Goal: Communication & Community: Connect with others

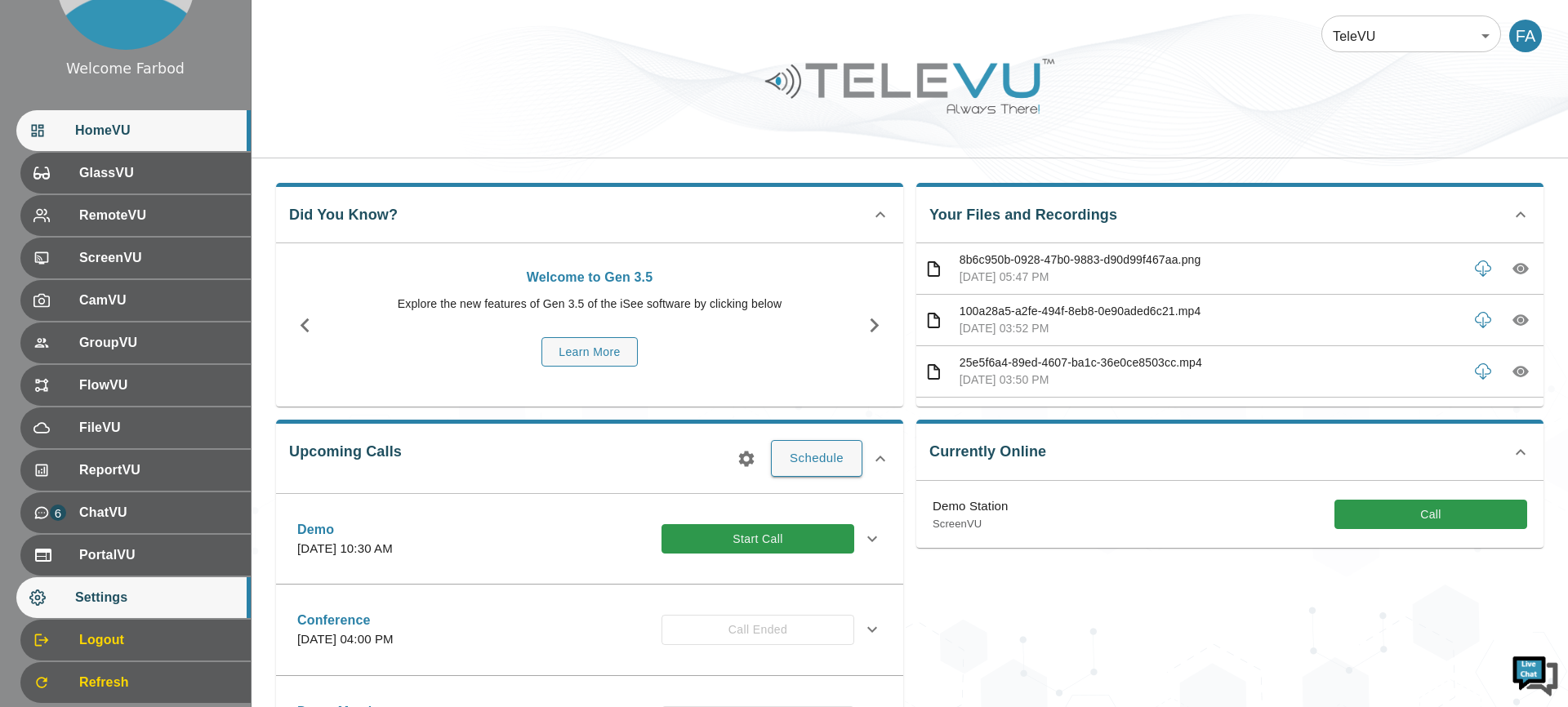
scroll to position [142, 0]
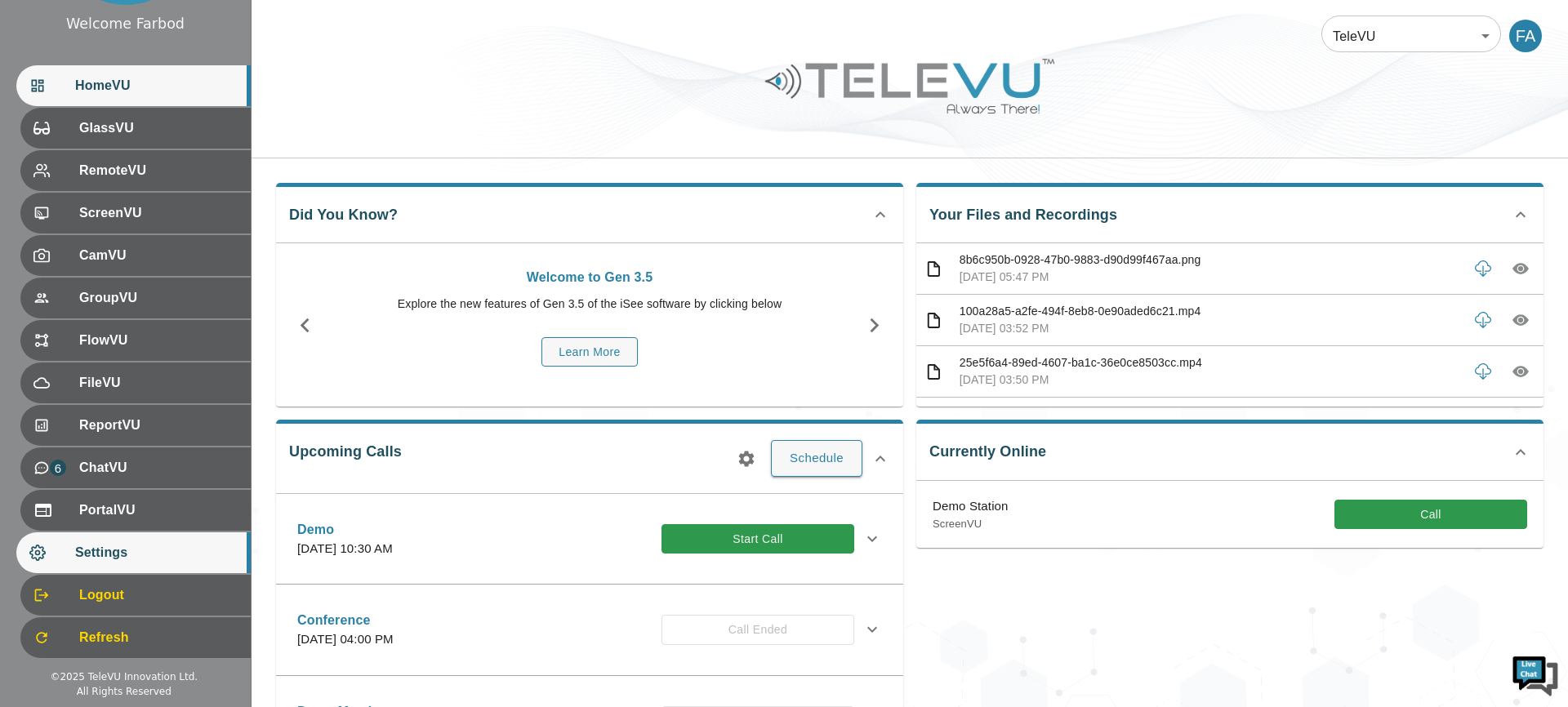
click at [133, 555] on span "Settings" at bounding box center [155, 552] width 162 height 19
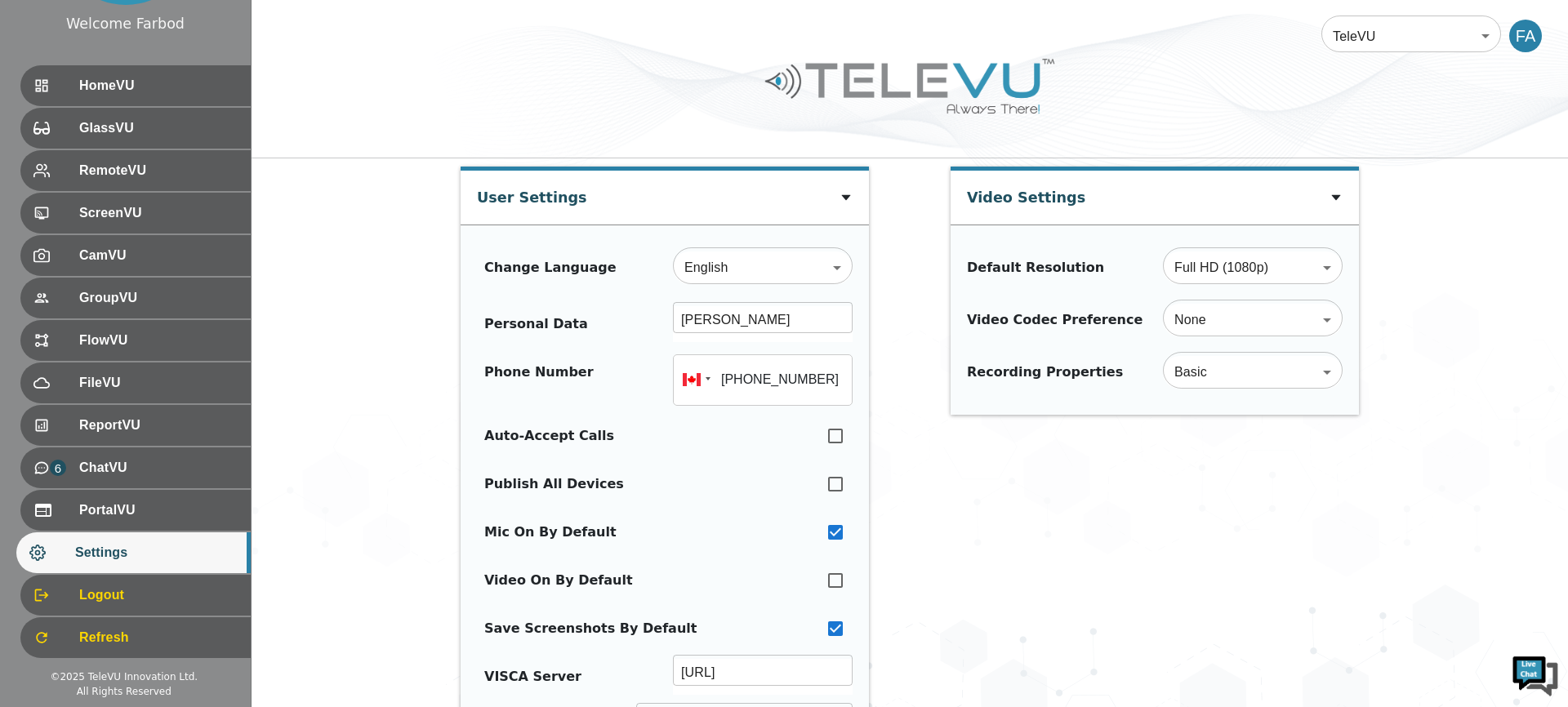
type input "+16472747368"
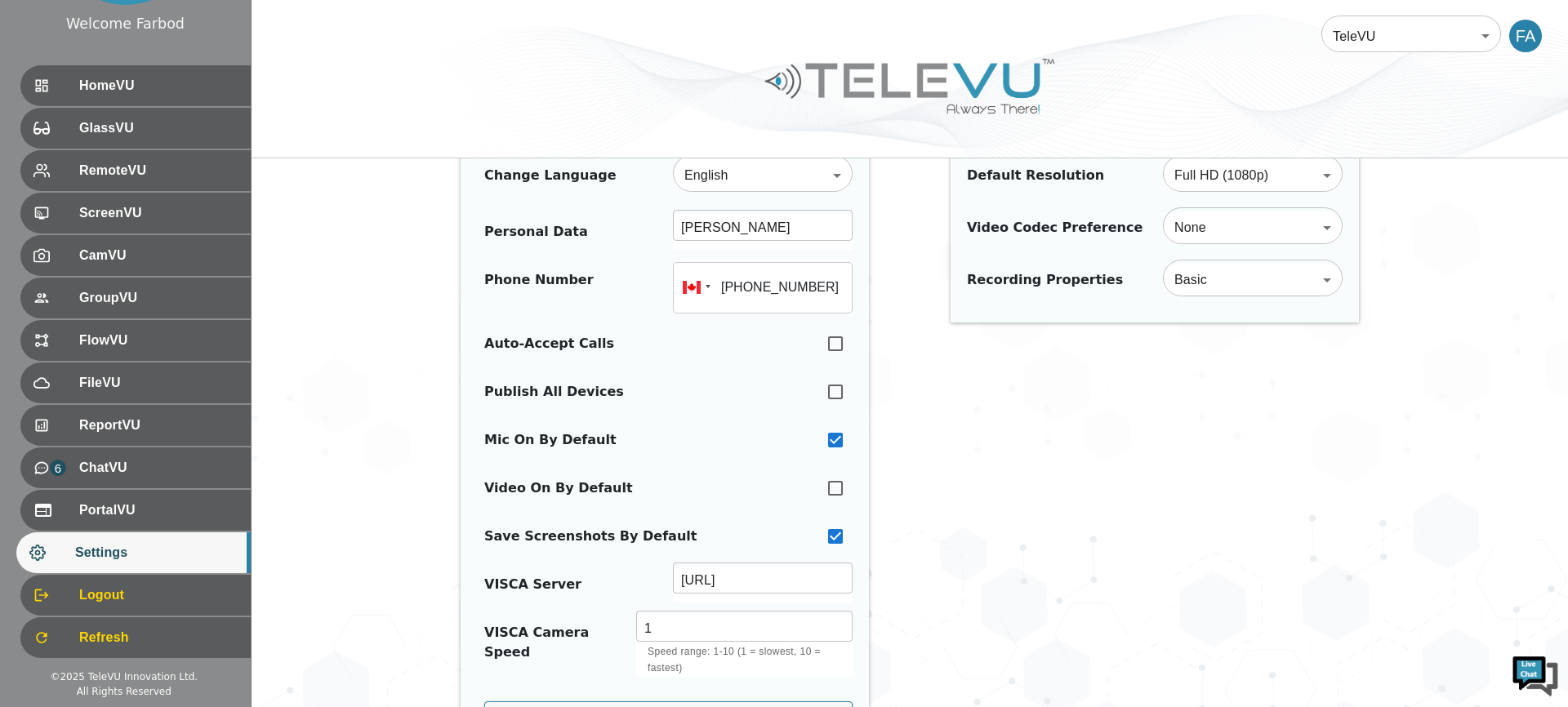
scroll to position [95, 0]
drag, startPoint x: 838, startPoint y: 389, endPoint x: 828, endPoint y: 390, distance: 10.0
click at [837, 389] on input "checkbox" at bounding box center [835, 389] width 34 height 36
checkbox input "true"
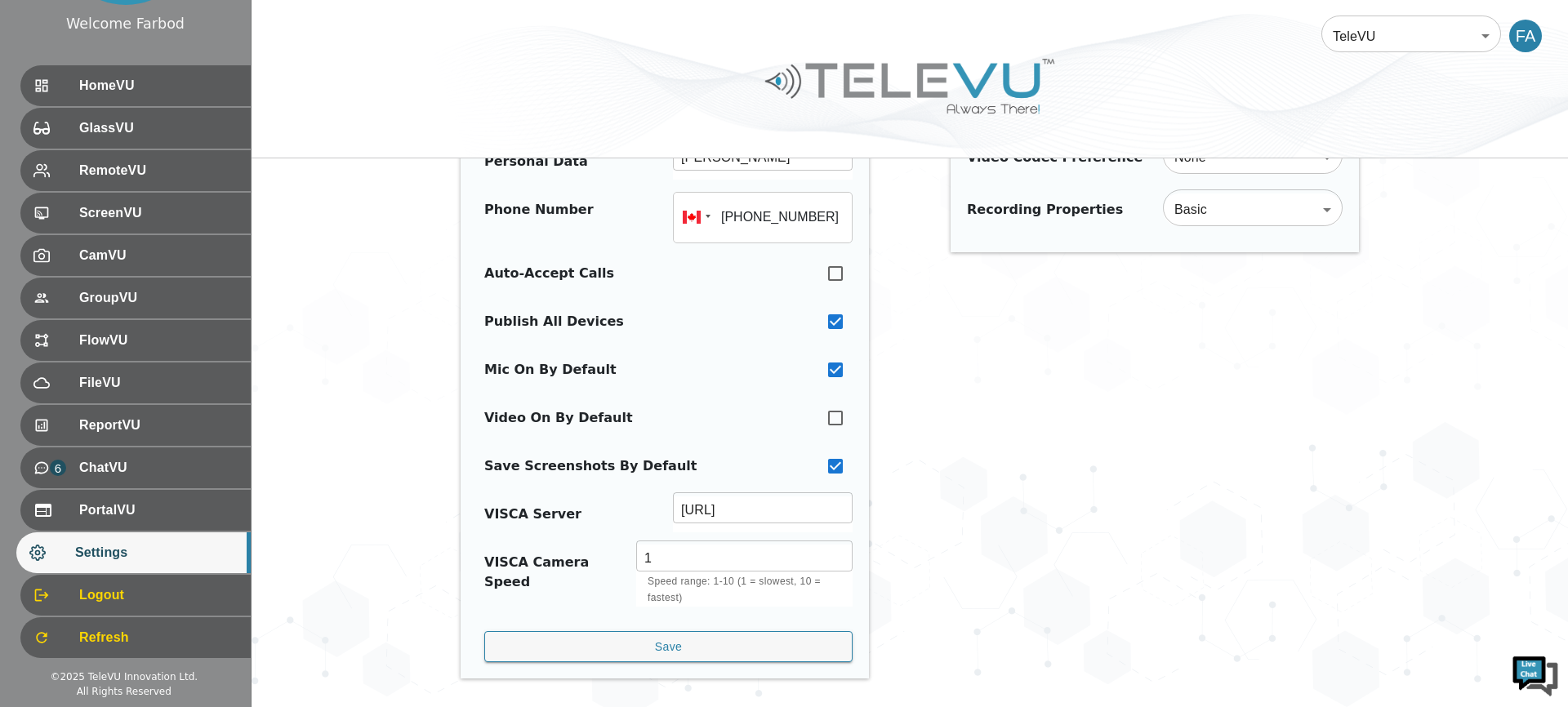
scroll to position [164, 0]
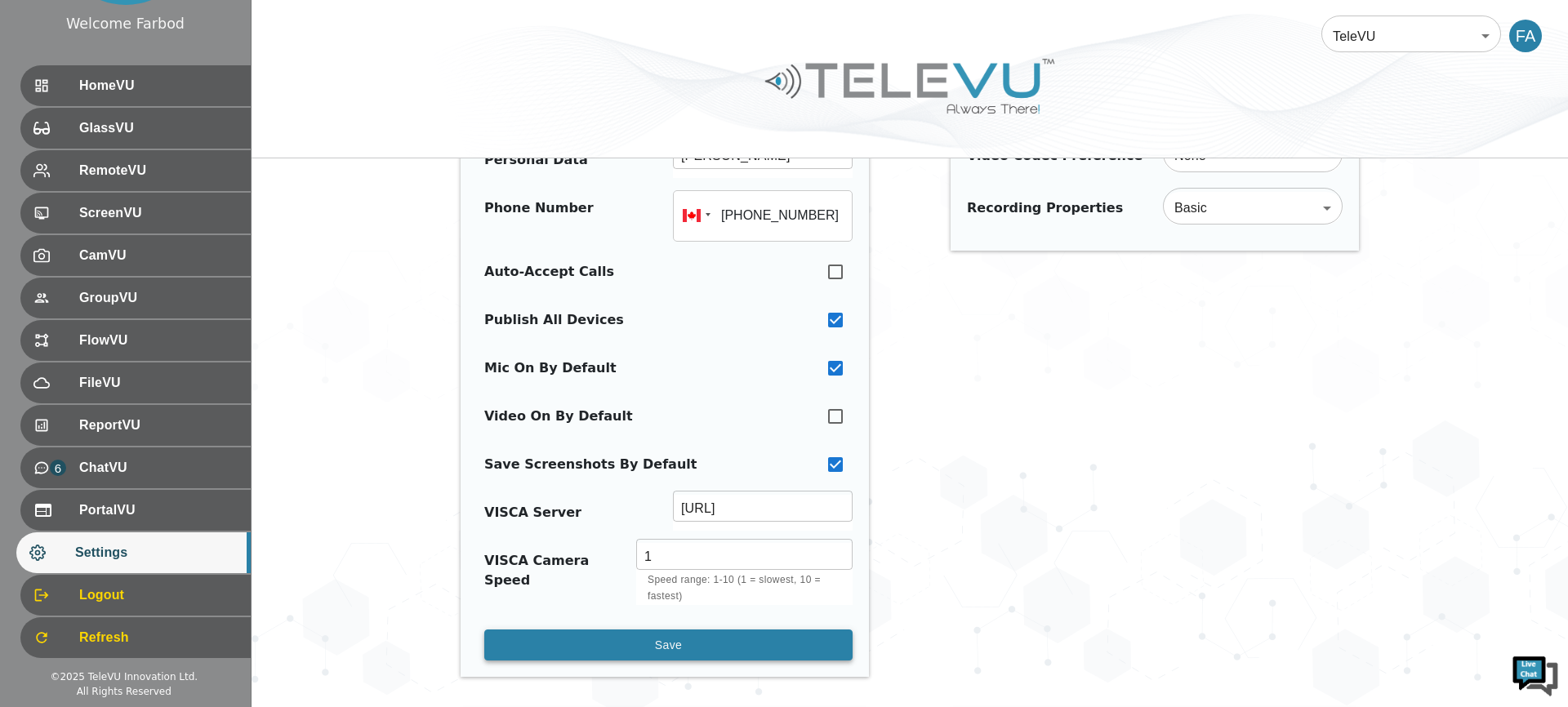
click at [631, 649] on button "Save" at bounding box center [668, 646] width 368 height 32
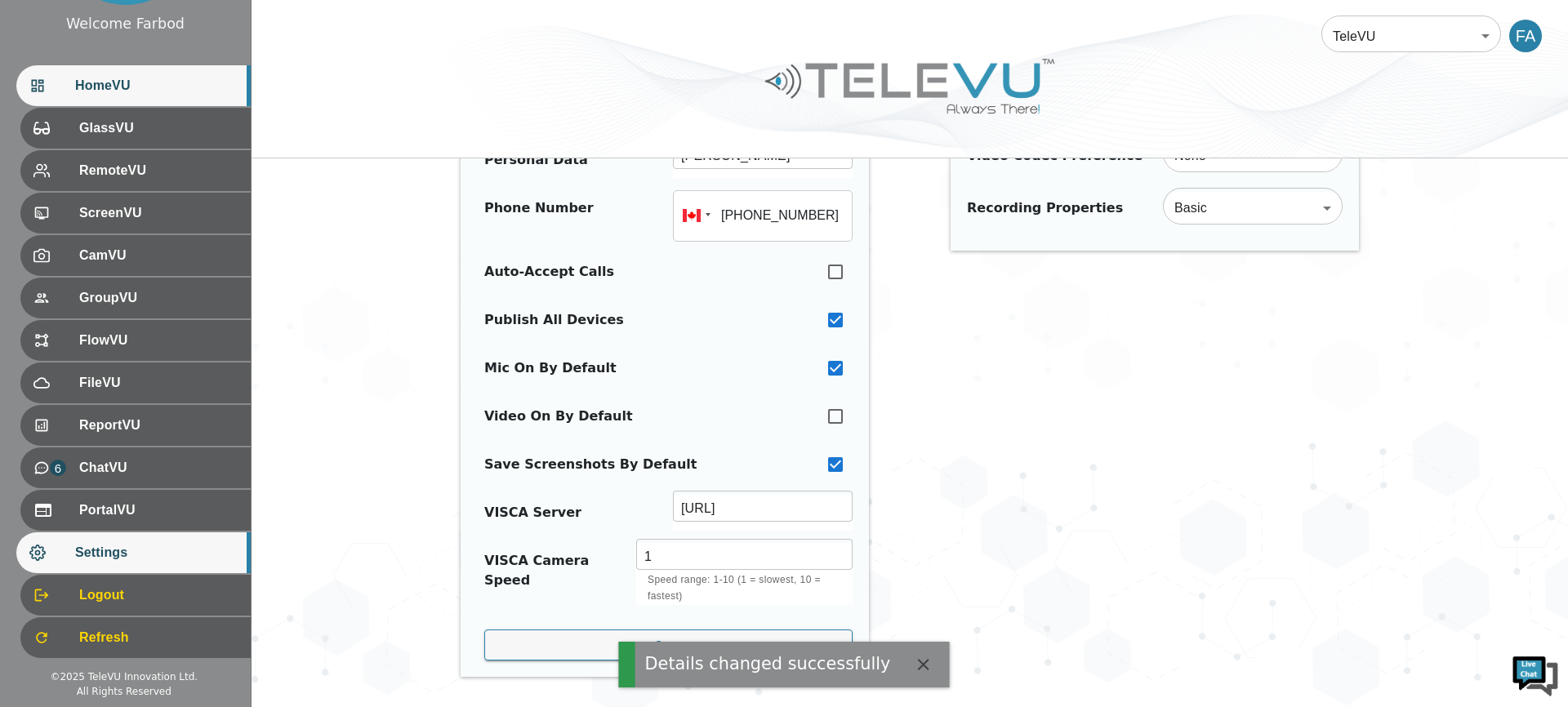
click at [89, 97] on div "HomeVU" at bounding box center [133, 86] width 234 height 41
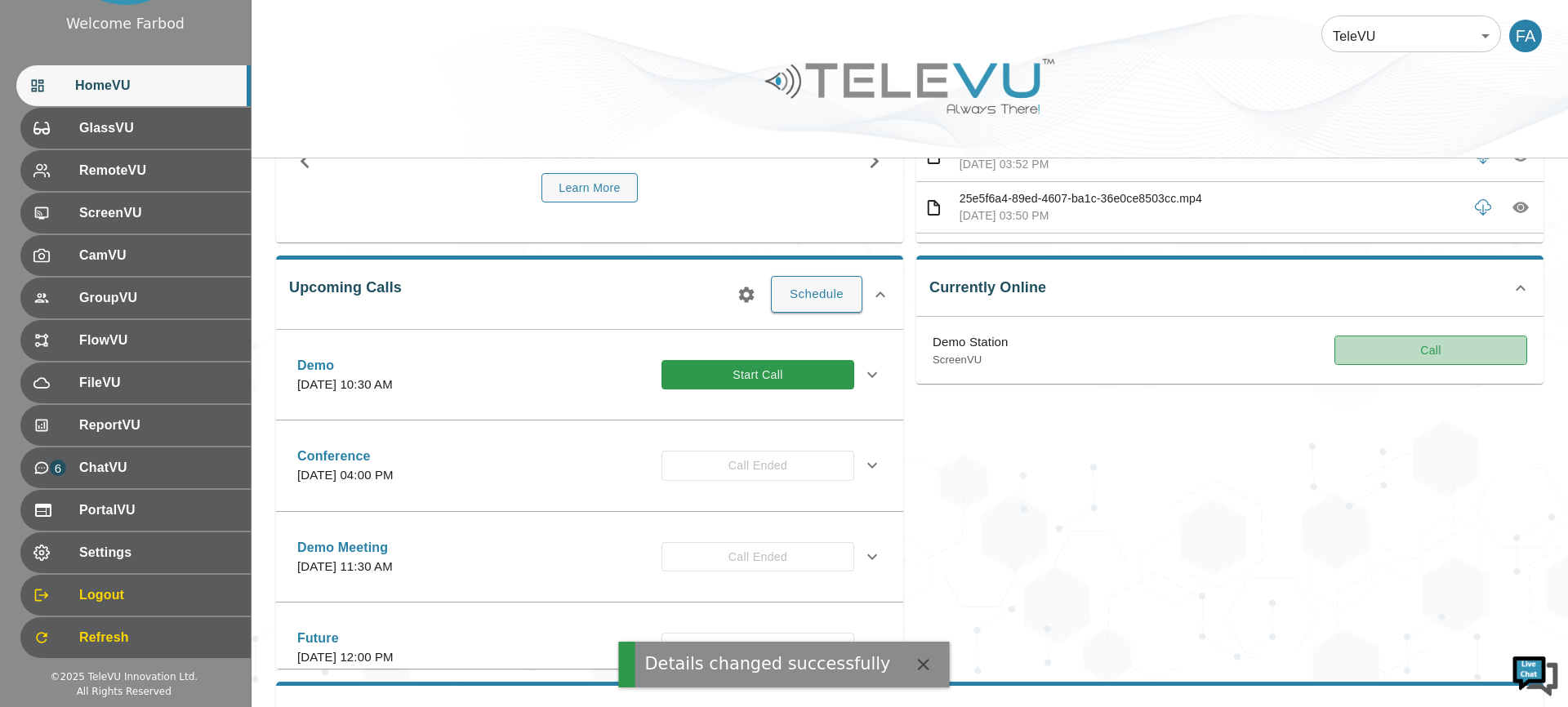
click at [1410, 355] on button "Call" at bounding box center [1430, 351] width 192 height 30
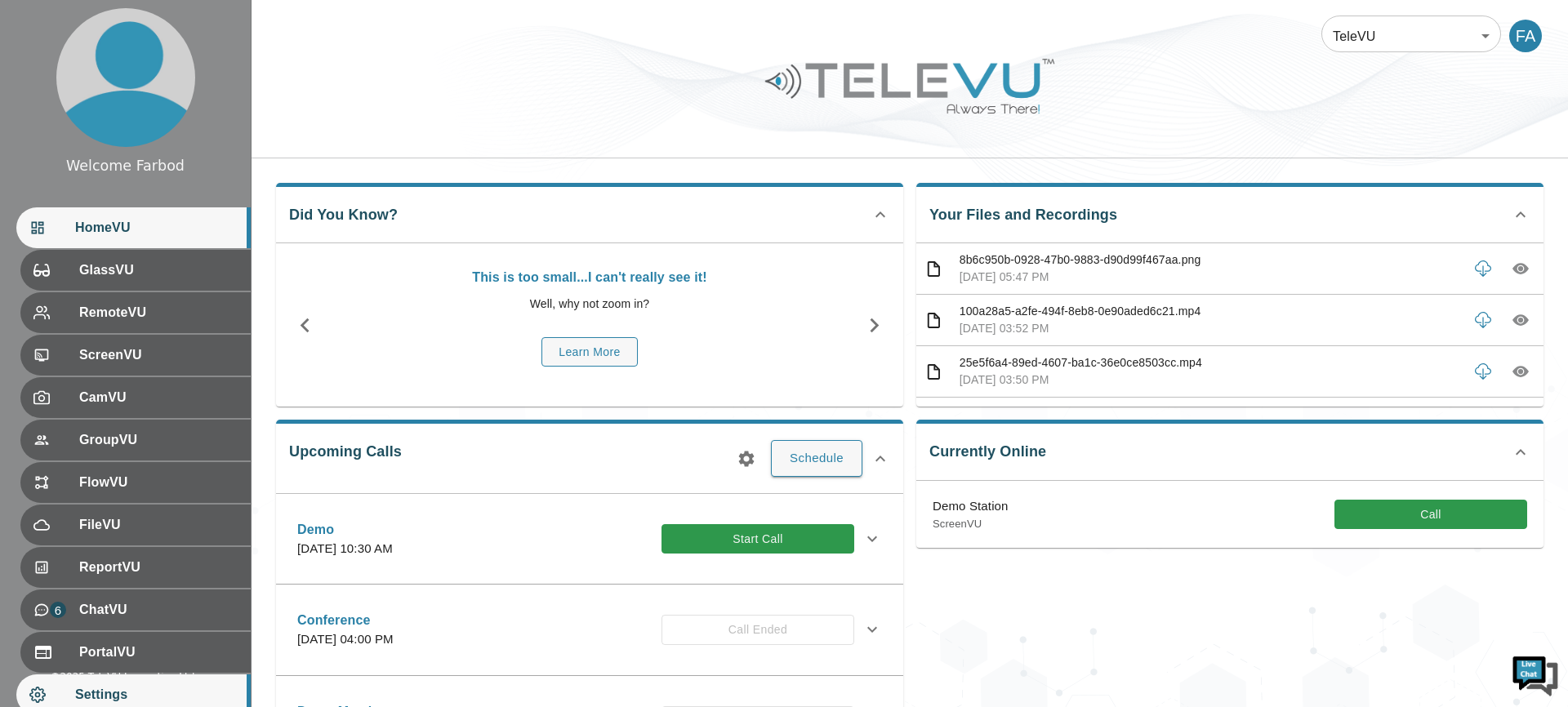
scroll to position [142, 0]
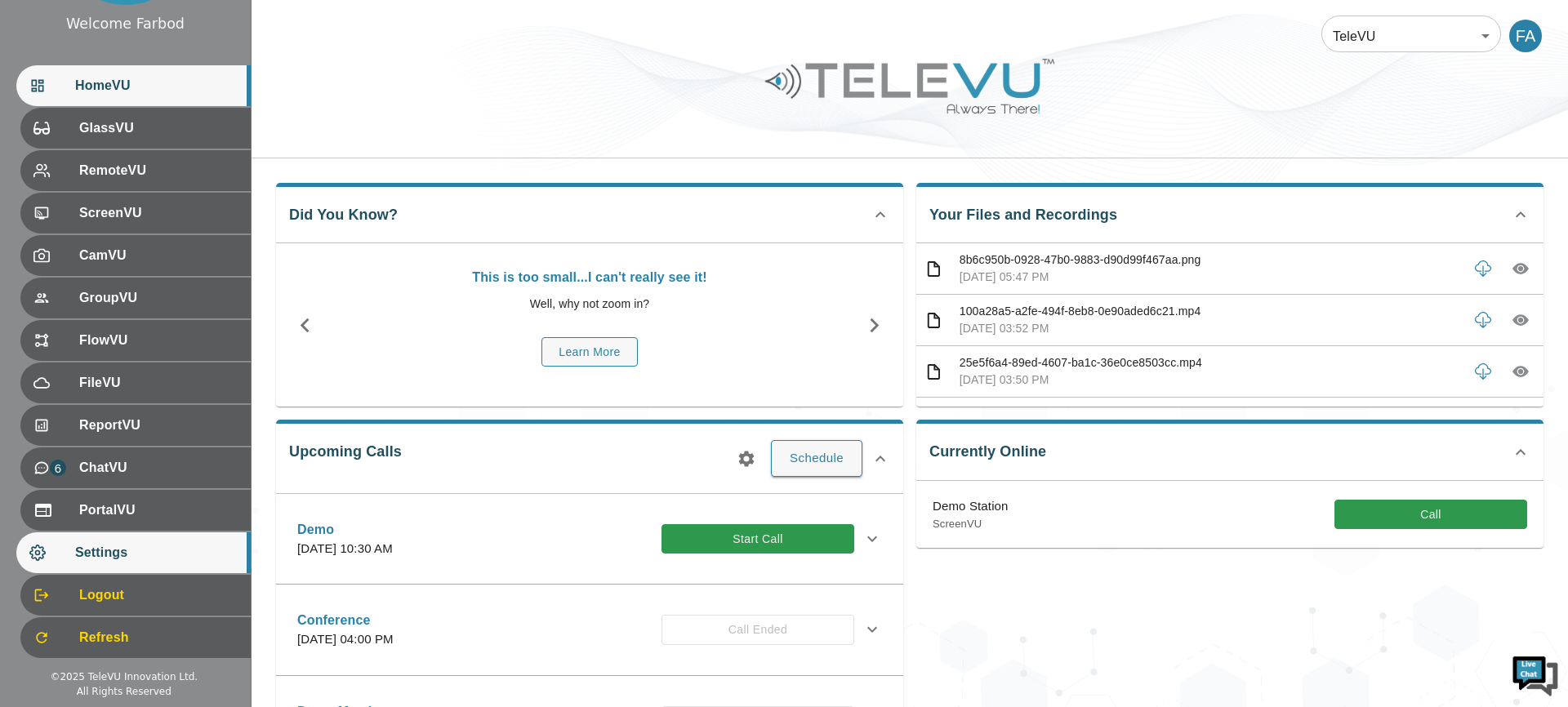
click at [134, 557] on span "Settings" at bounding box center [155, 552] width 162 height 19
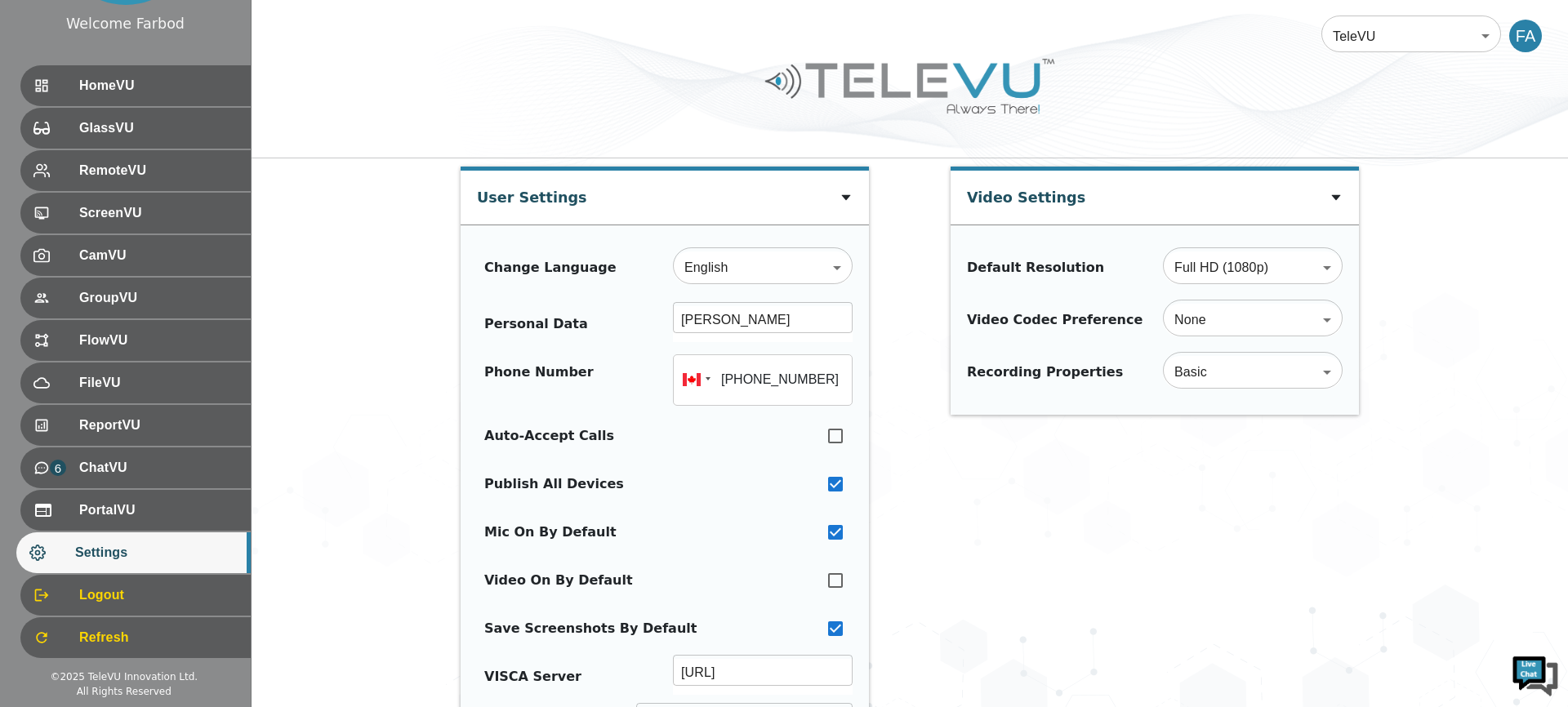
type input "+16472747368"
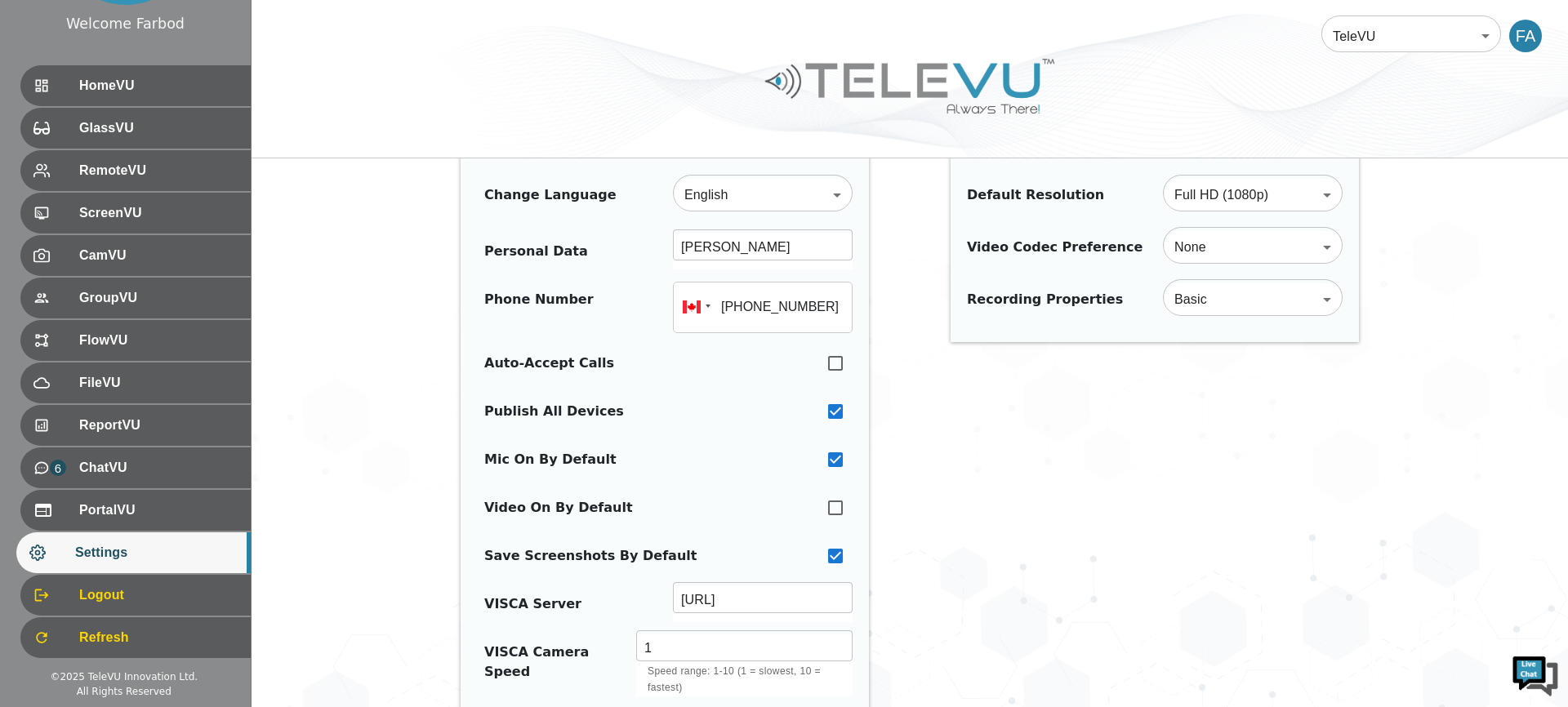
scroll to position [76, 0]
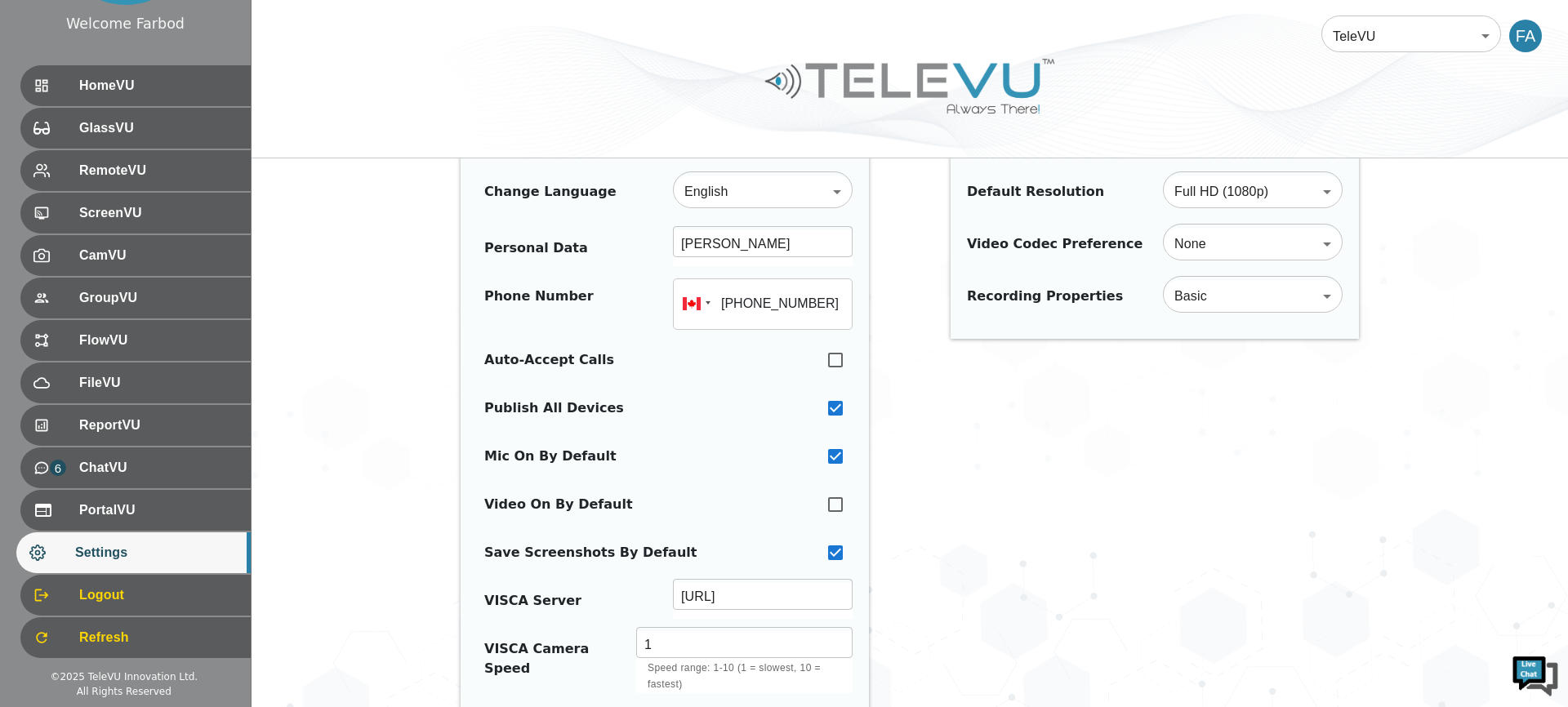
click at [829, 502] on input "checkbox" at bounding box center [835, 504] width 34 height 36
checkbox input "true"
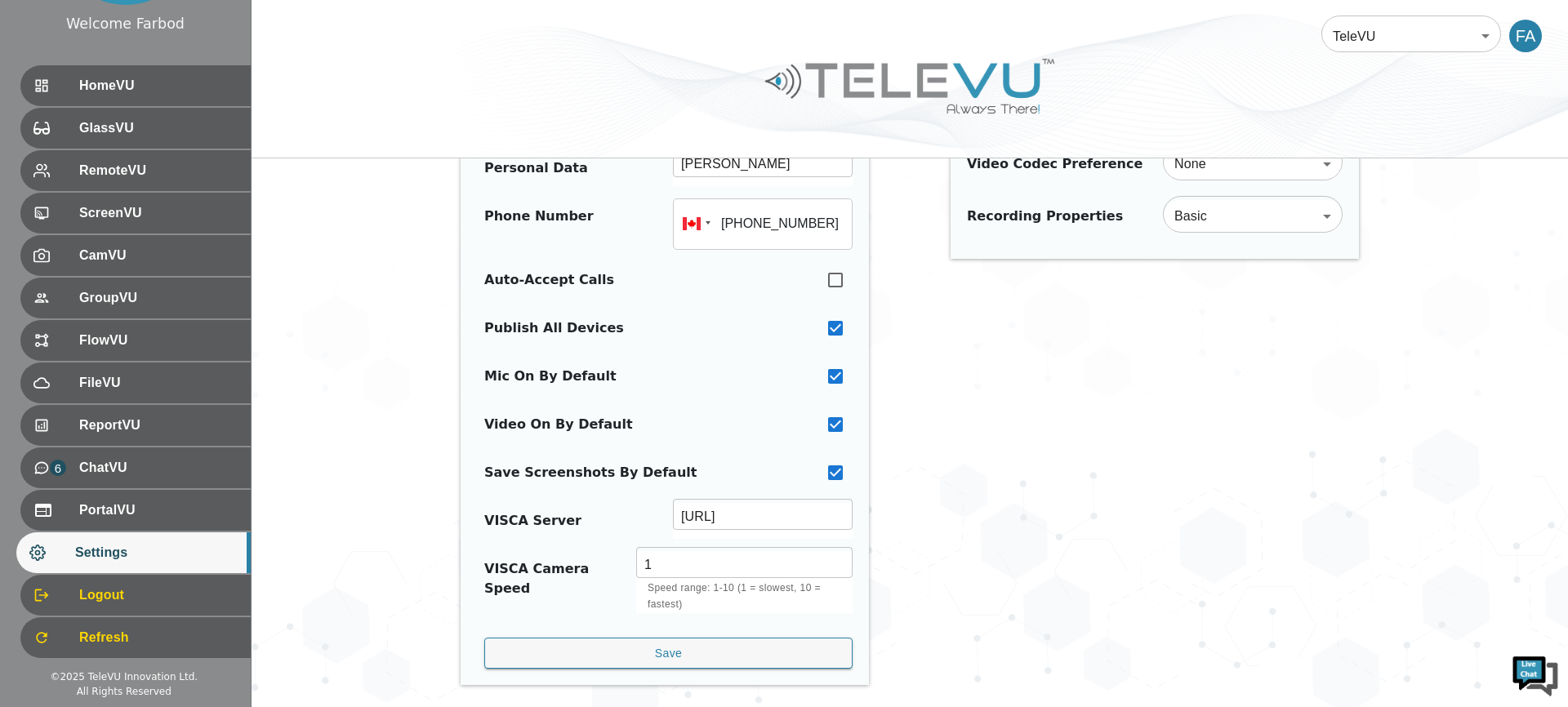
scroll to position [181, 0]
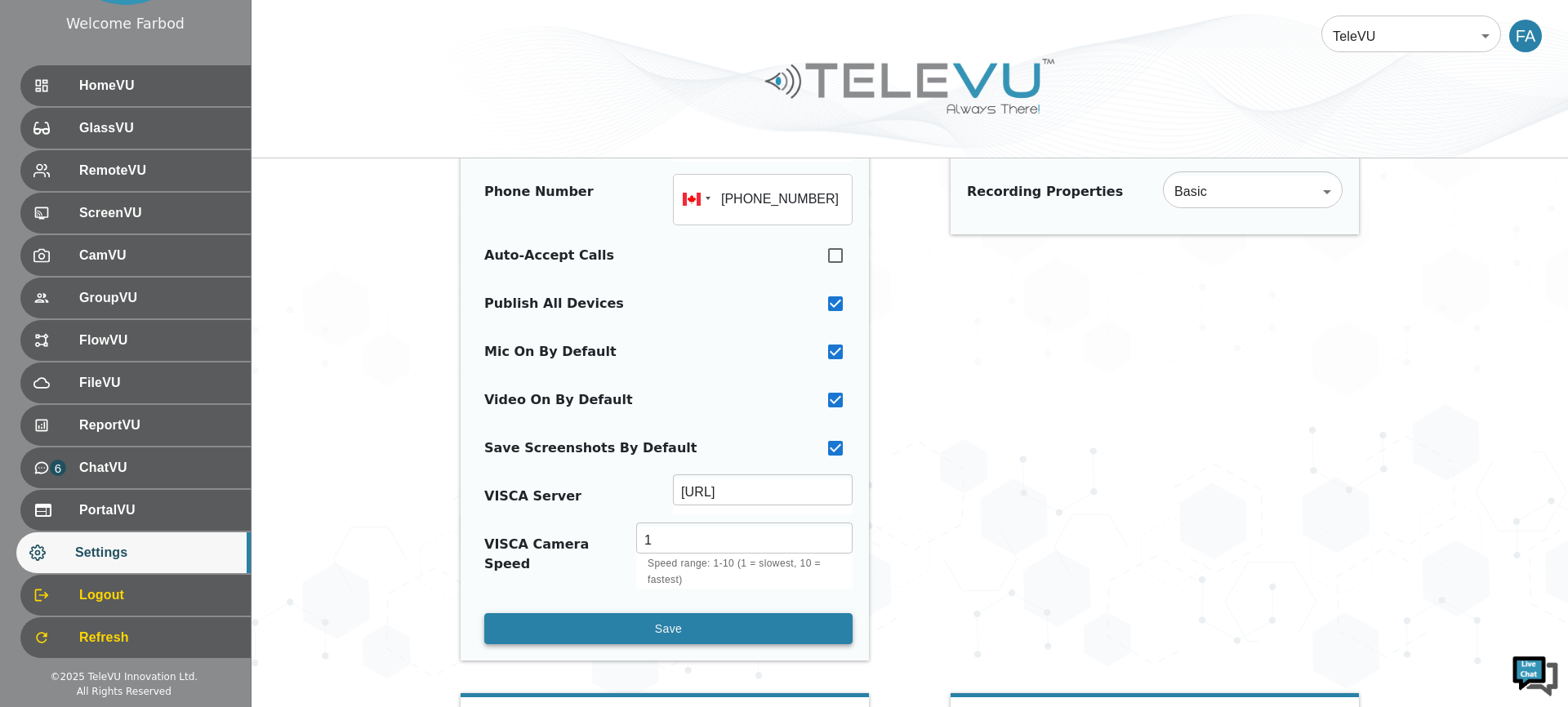
click at [675, 620] on button "Save" at bounding box center [668, 630] width 368 height 32
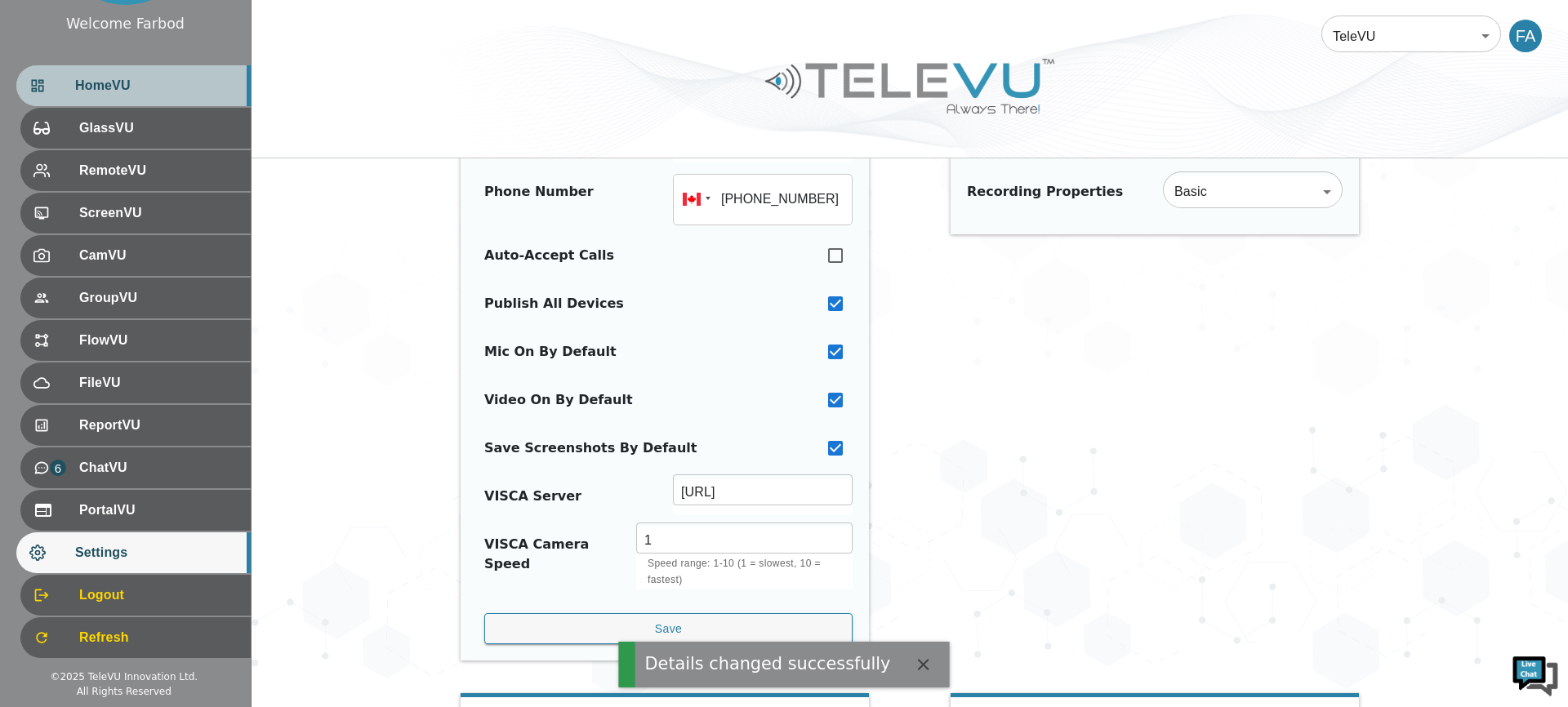
click at [77, 84] on span "HomeVU" at bounding box center [155, 85] width 162 height 19
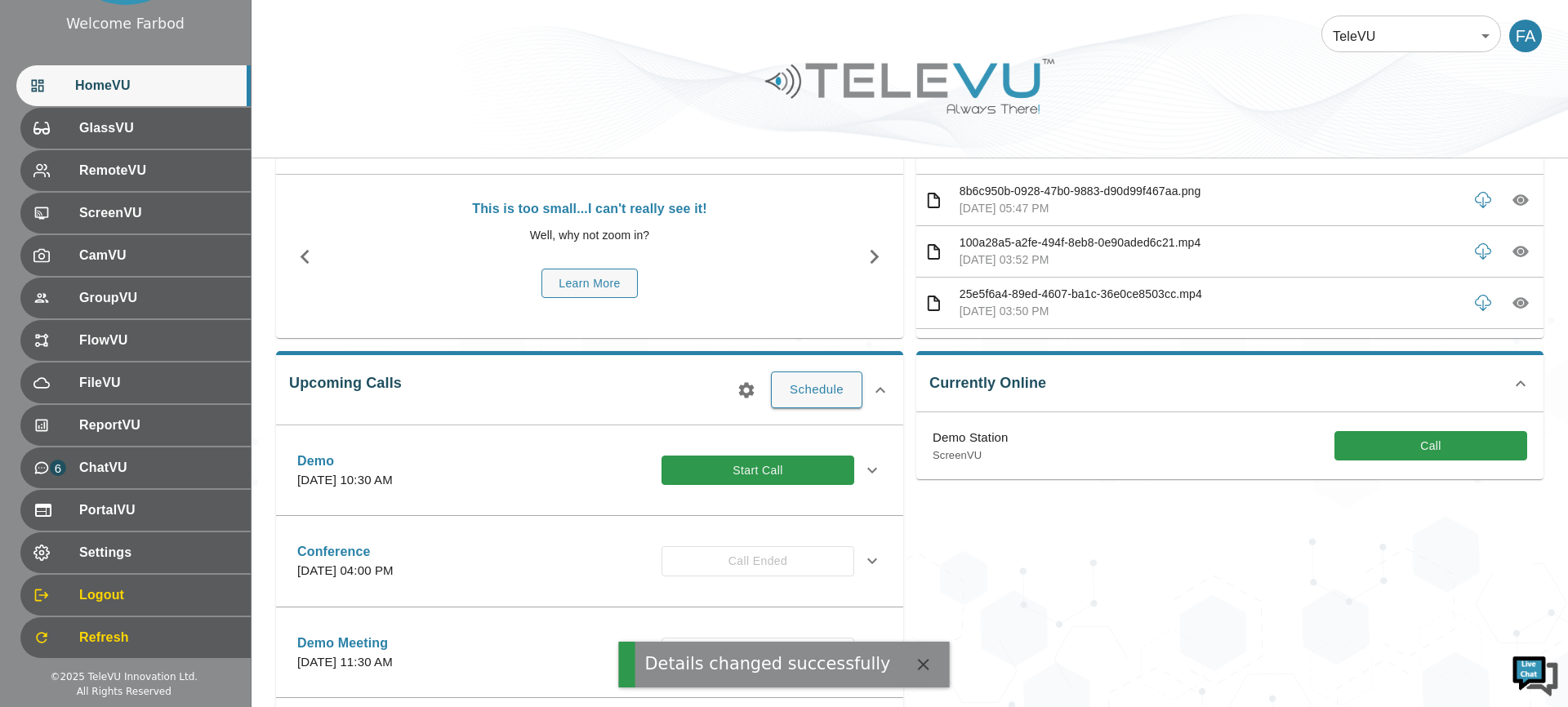
scroll to position [181, 0]
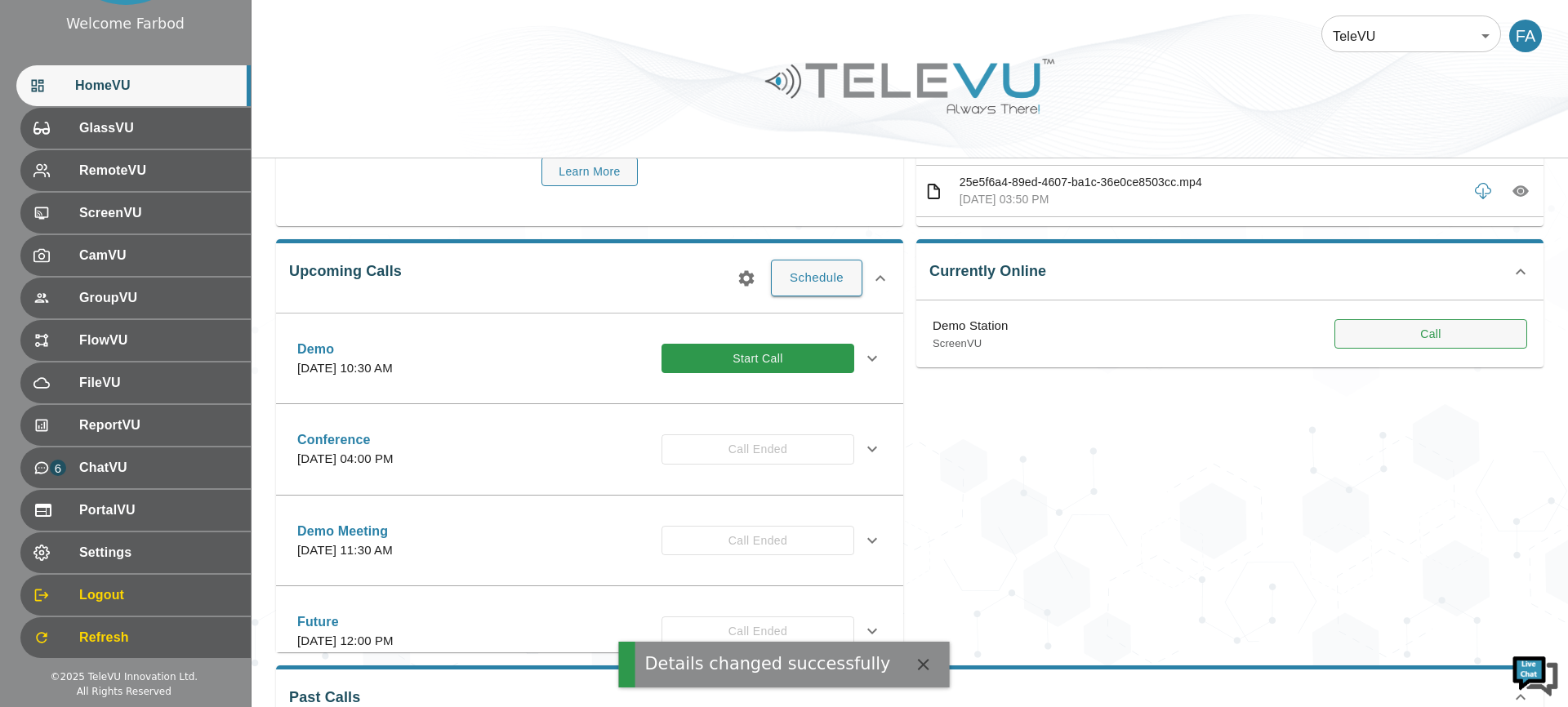
click at [1399, 344] on button "Call" at bounding box center [1430, 335] width 192 height 30
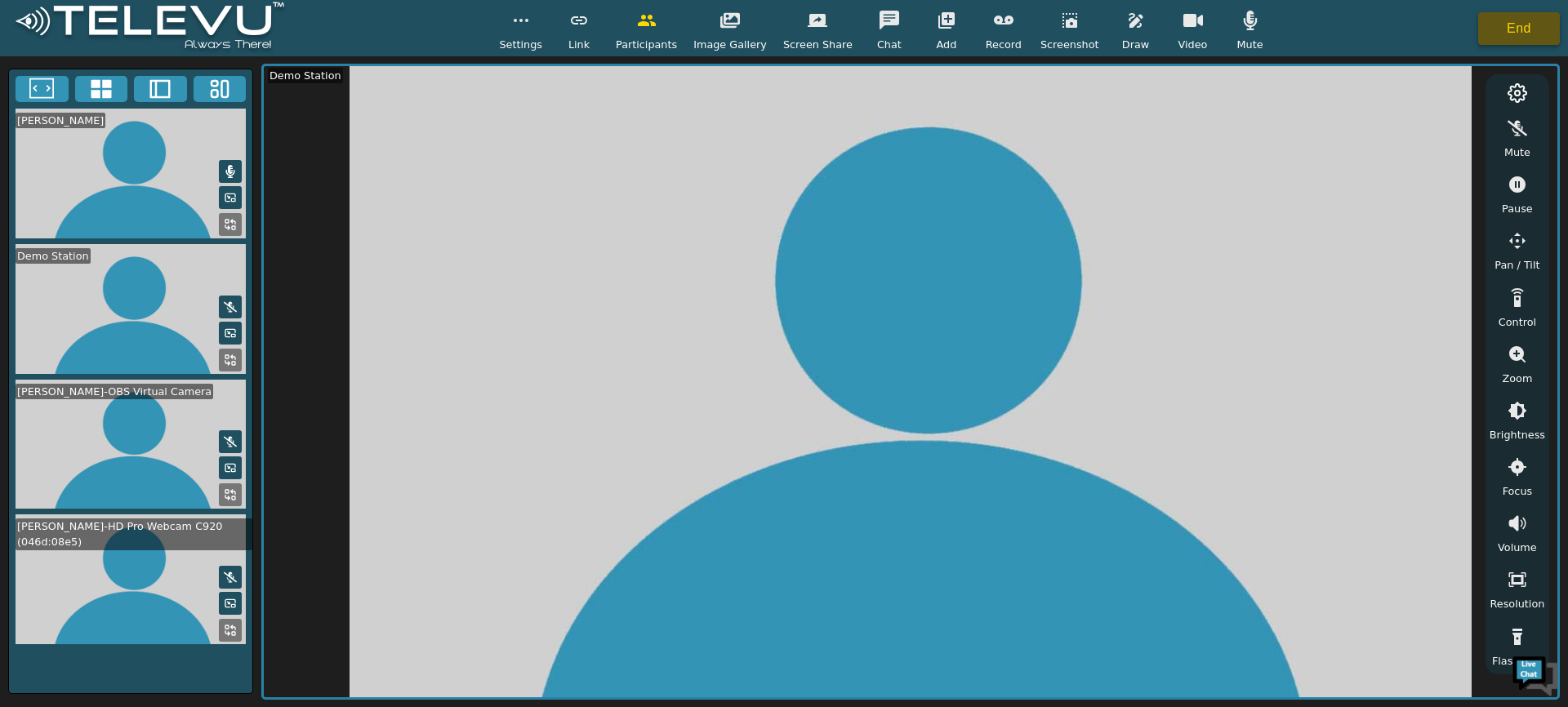
click at [1528, 26] on button "End" at bounding box center [1518, 29] width 82 height 33
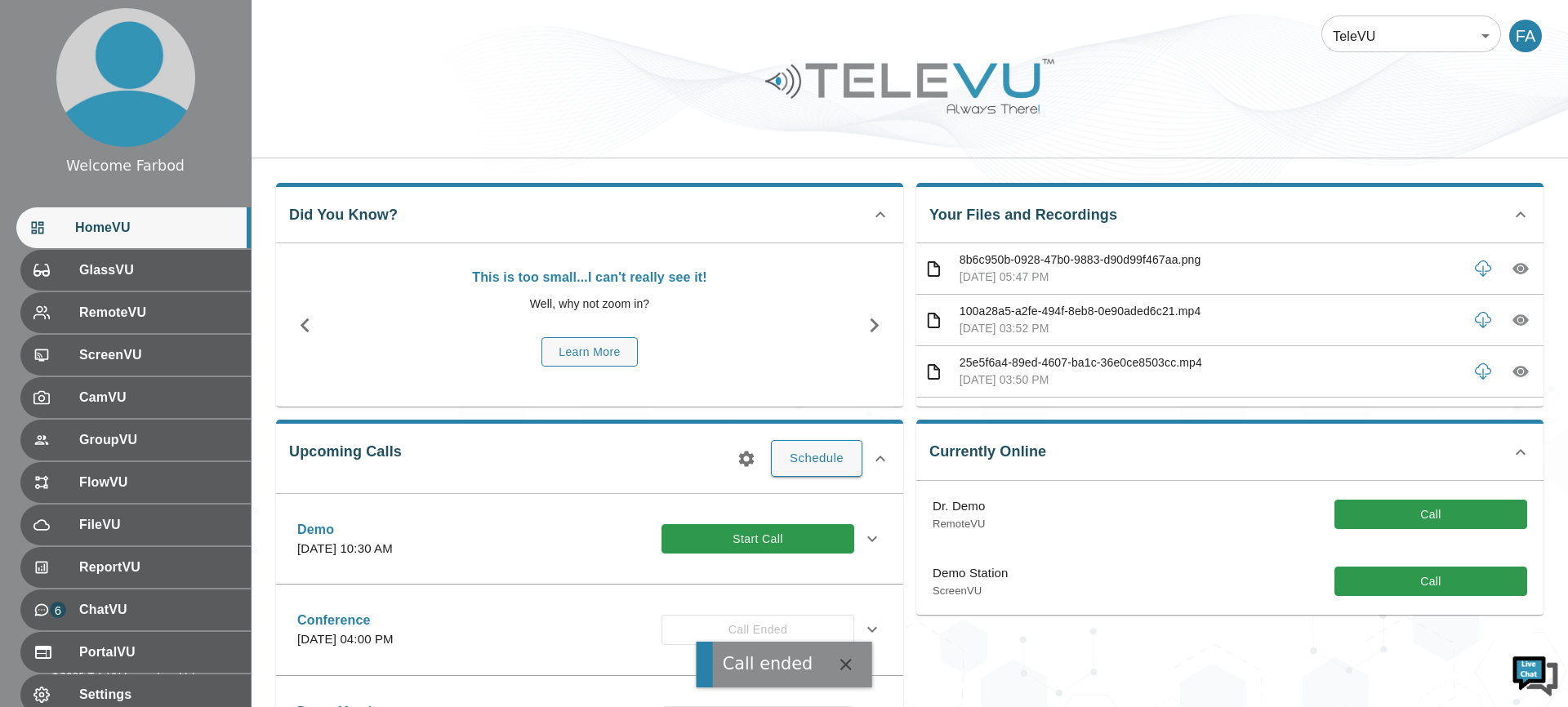
drag, startPoint x: 1408, startPoint y: 579, endPoint x: 1343, endPoint y: 419, distance: 172.7
click at [1408, 579] on button "Call" at bounding box center [1430, 582] width 192 height 30
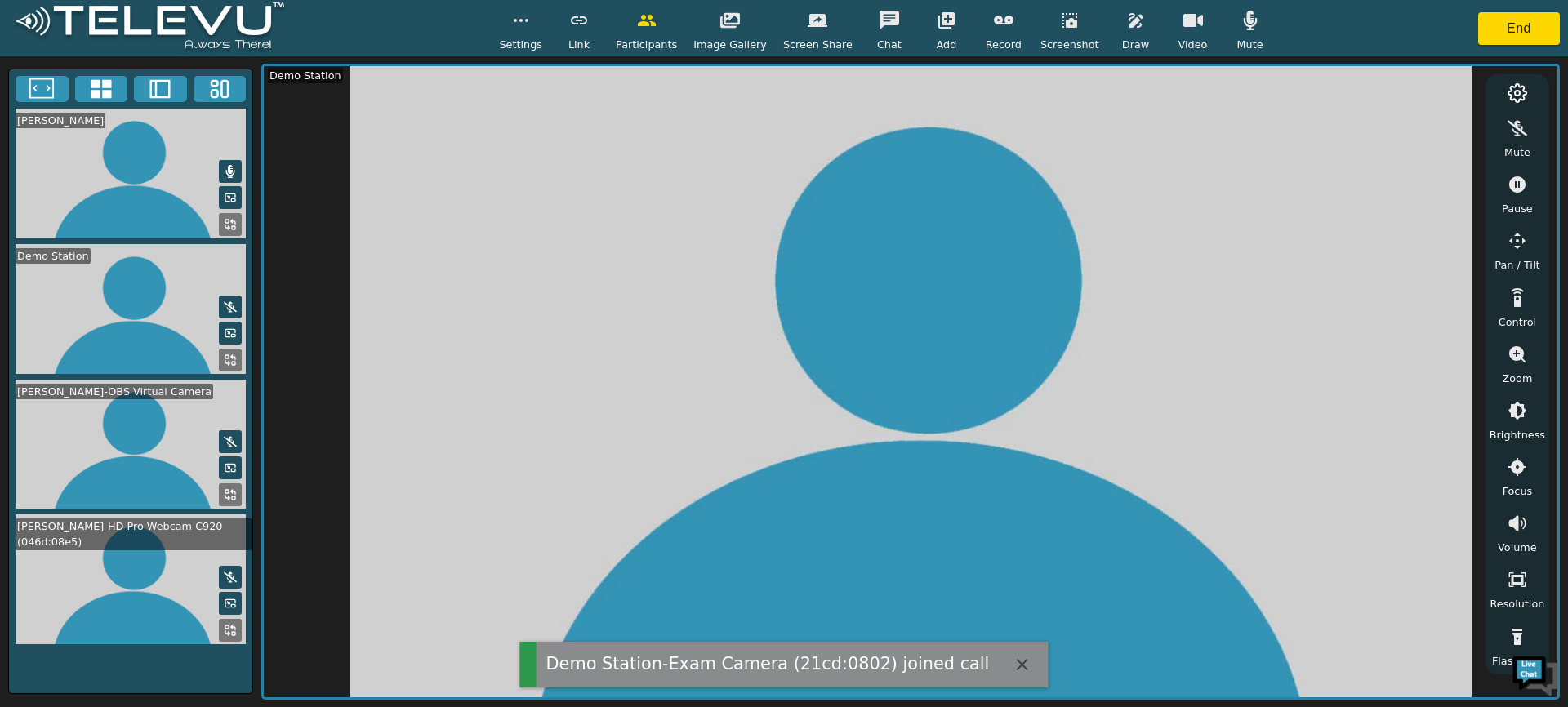
click at [528, 32] on button "button" at bounding box center [521, 20] width 41 height 33
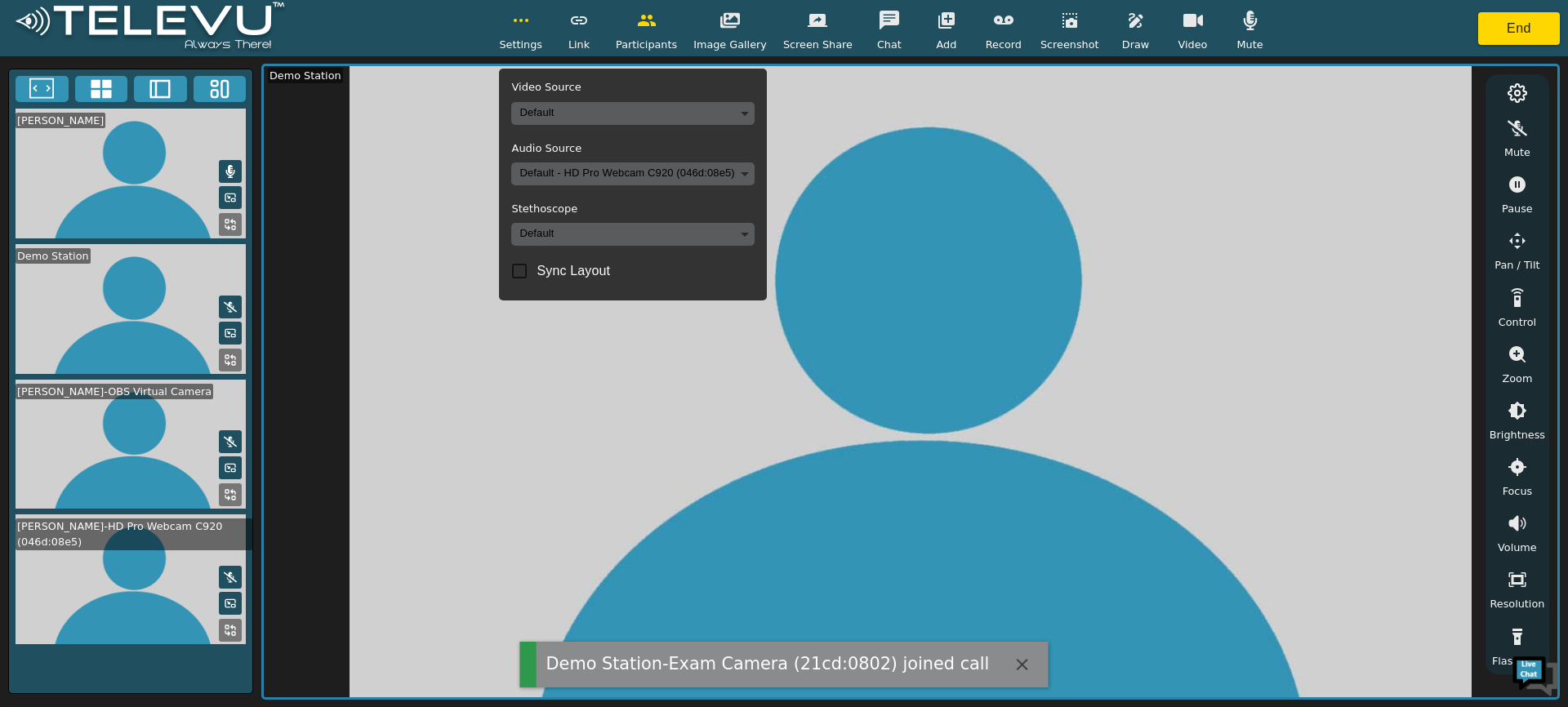
click at [528, 32] on button "button" at bounding box center [521, 20] width 41 height 33
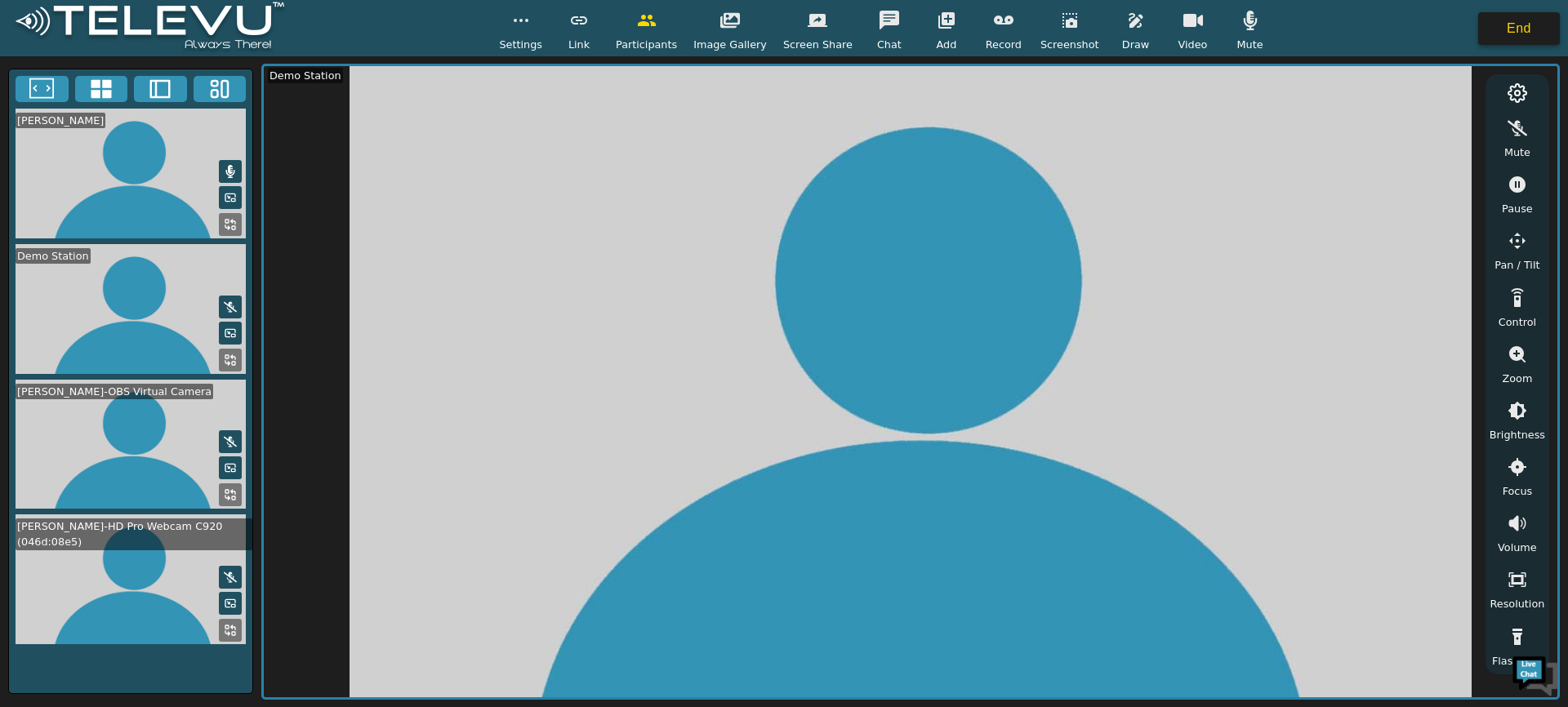
scroll to position [10, 0]
click at [1523, 25] on button "End" at bounding box center [1518, 29] width 82 height 33
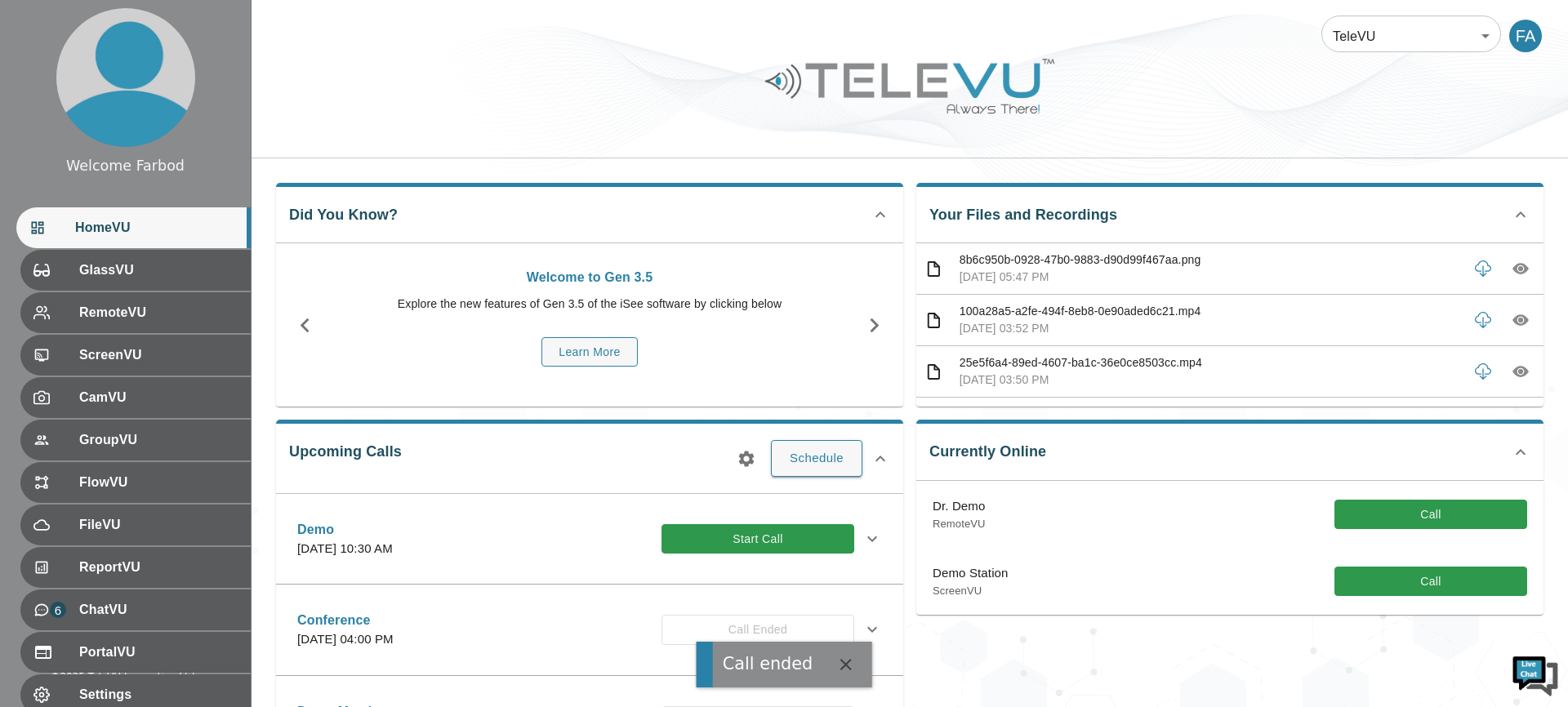
drag, startPoint x: 1383, startPoint y: 586, endPoint x: 1309, endPoint y: 508, distance: 107.5
click at [1382, 586] on button "Call" at bounding box center [1430, 582] width 192 height 30
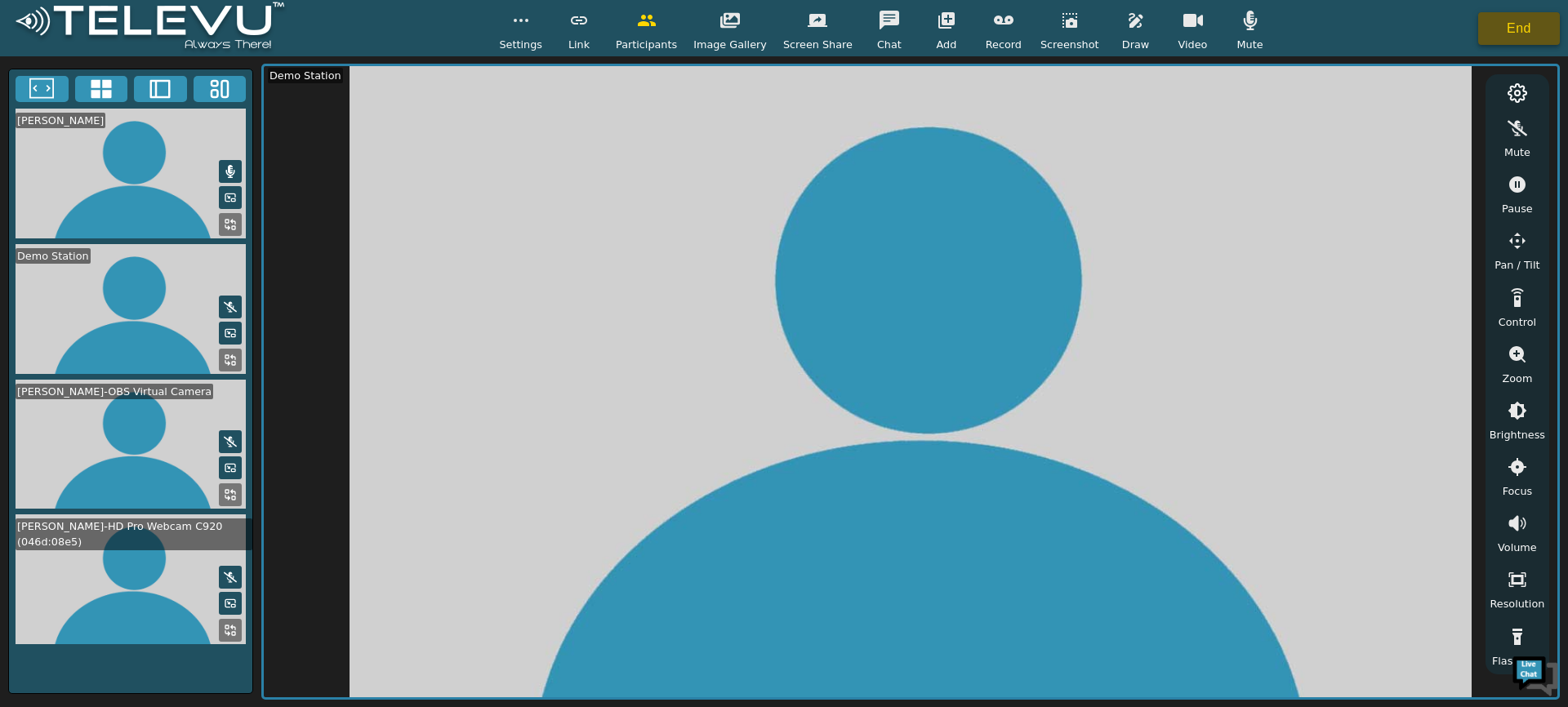
click at [1536, 22] on button "End" at bounding box center [1518, 29] width 82 height 33
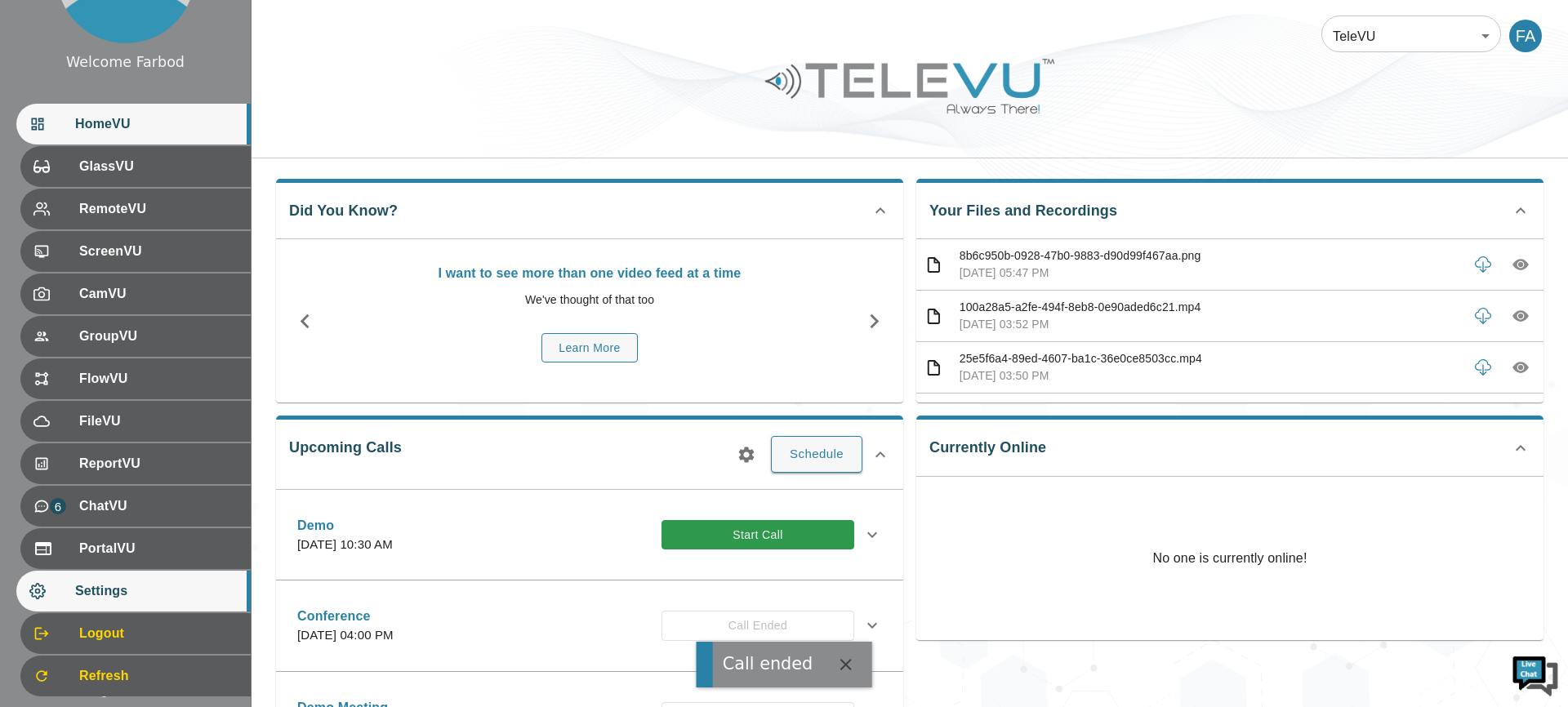
scroll to position [142, 0]
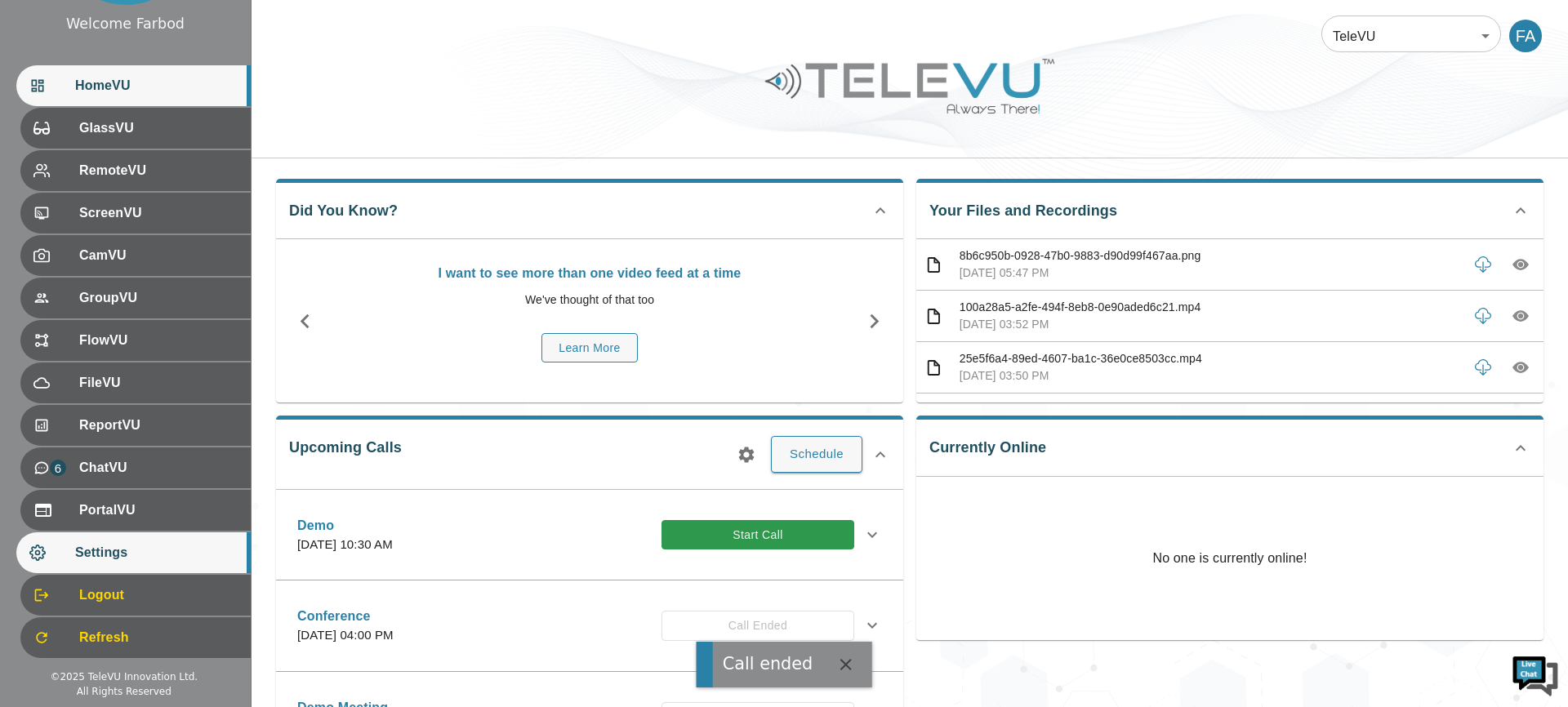
click at [125, 553] on span "Settings" at bounding box center [155, 552] width 162 height 19
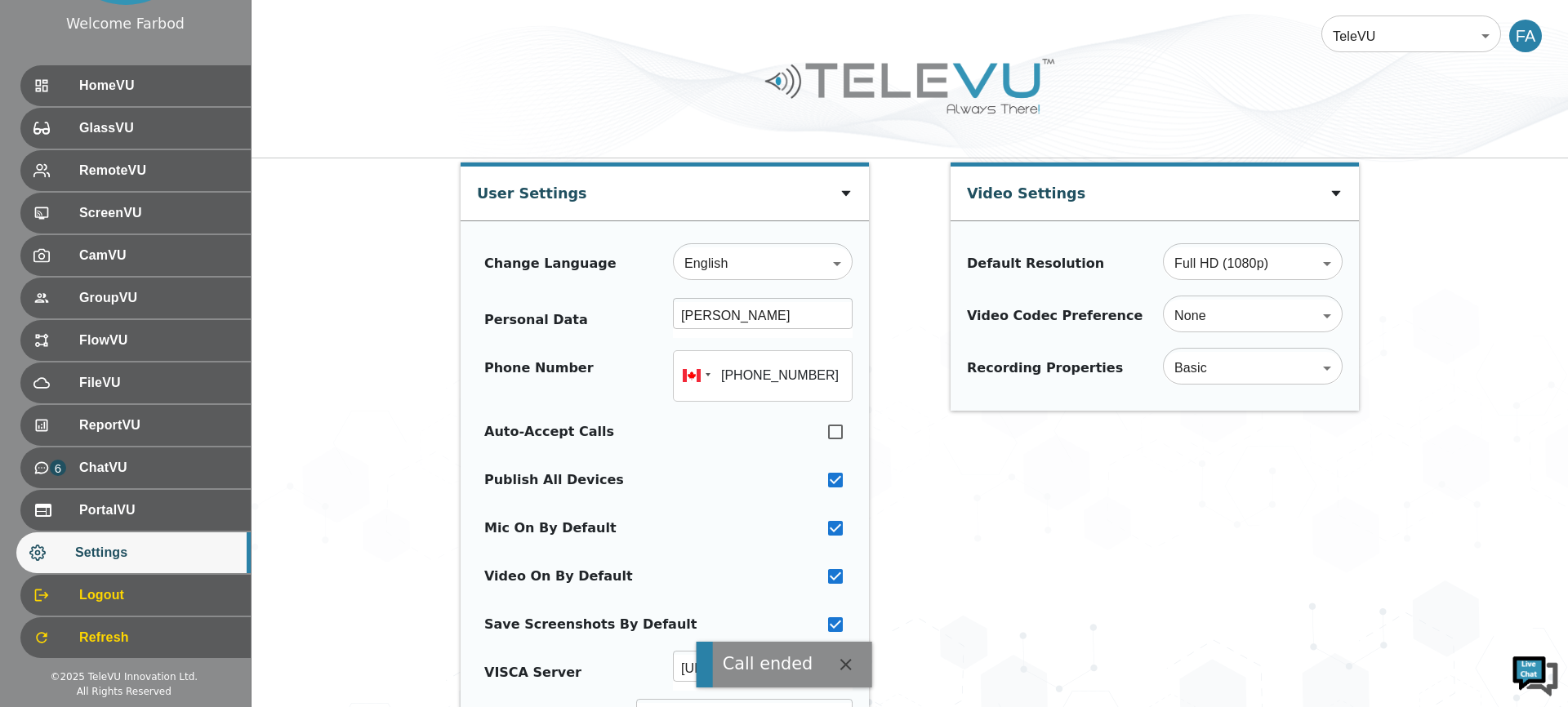
type input "+16472747368"
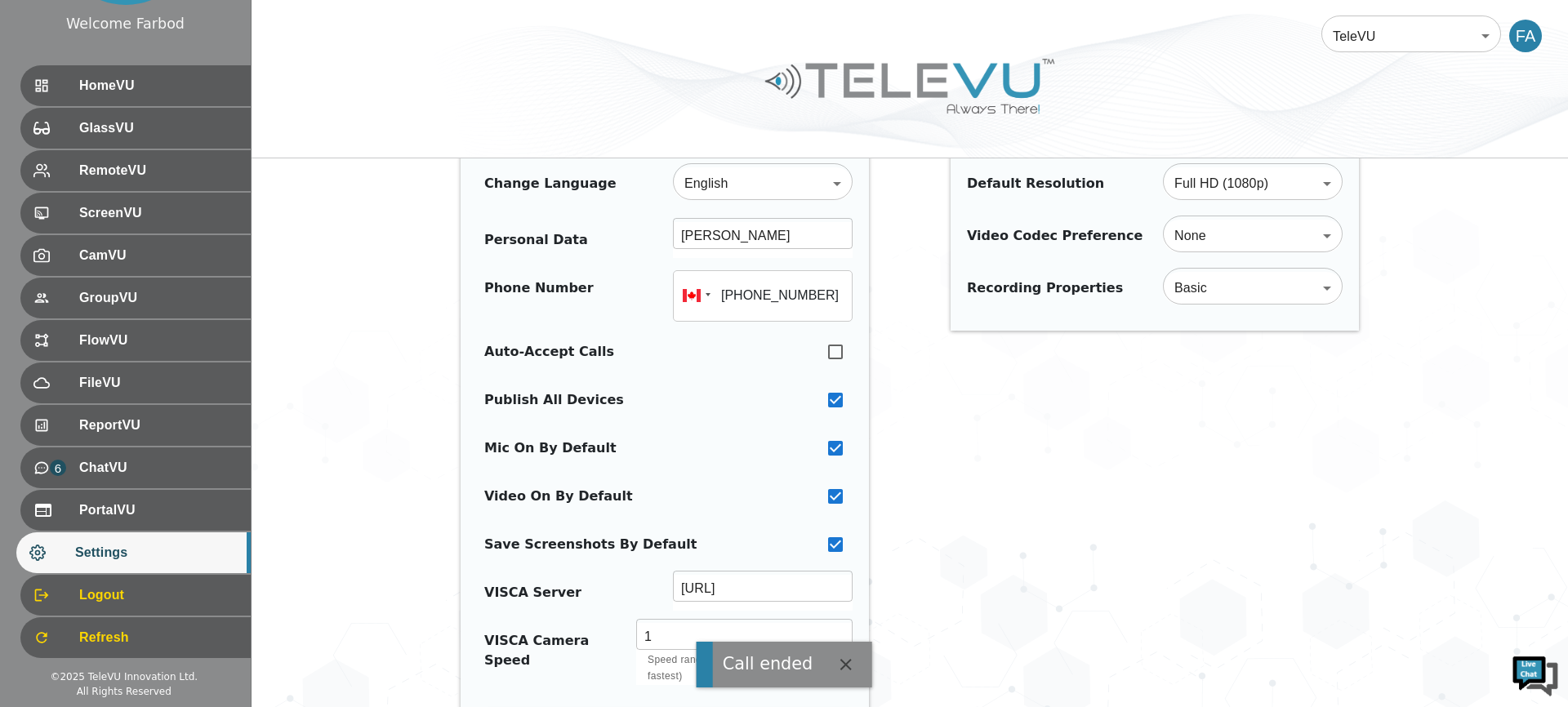
click at [837, 402] on input "checkbox" at bounding box center [835, 400] width 34 height 36
checkbox input "false"
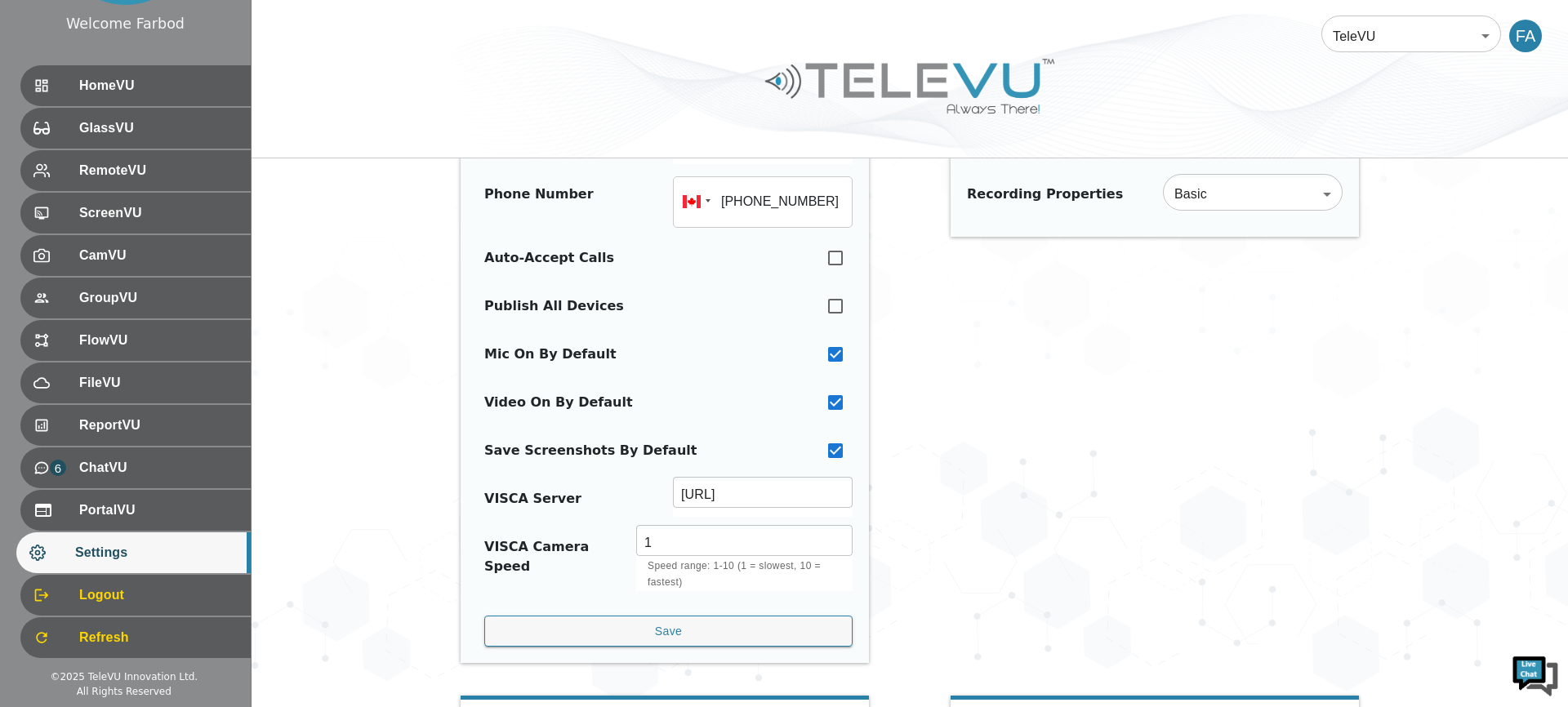
scroll to position [180, 0]
click at [831, 407] on input "checkbox" at bounding box center [835, 401] width 34 height 36
checkbox input "false"
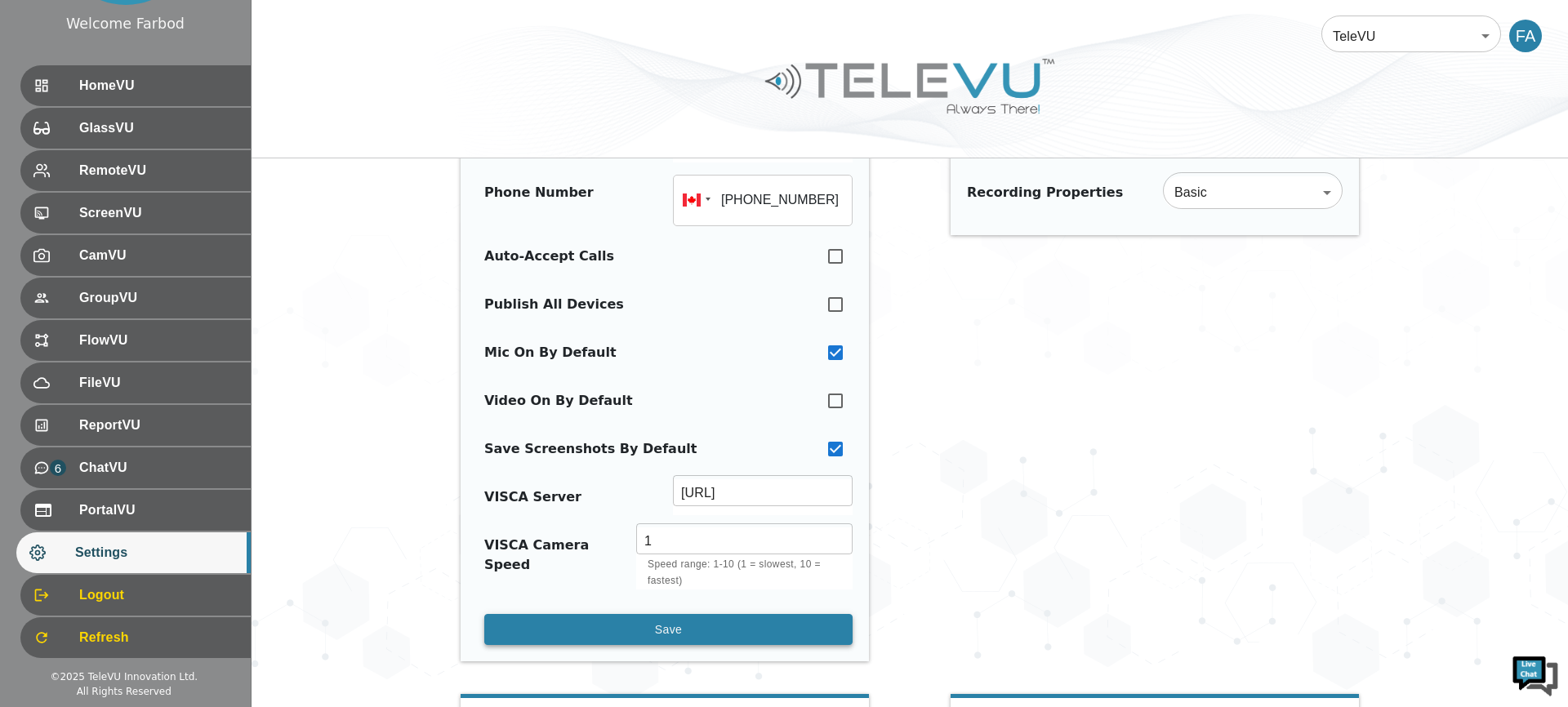
click at [643, 635] on button "Save" at bounding box center [668, 630] width 368 height 32
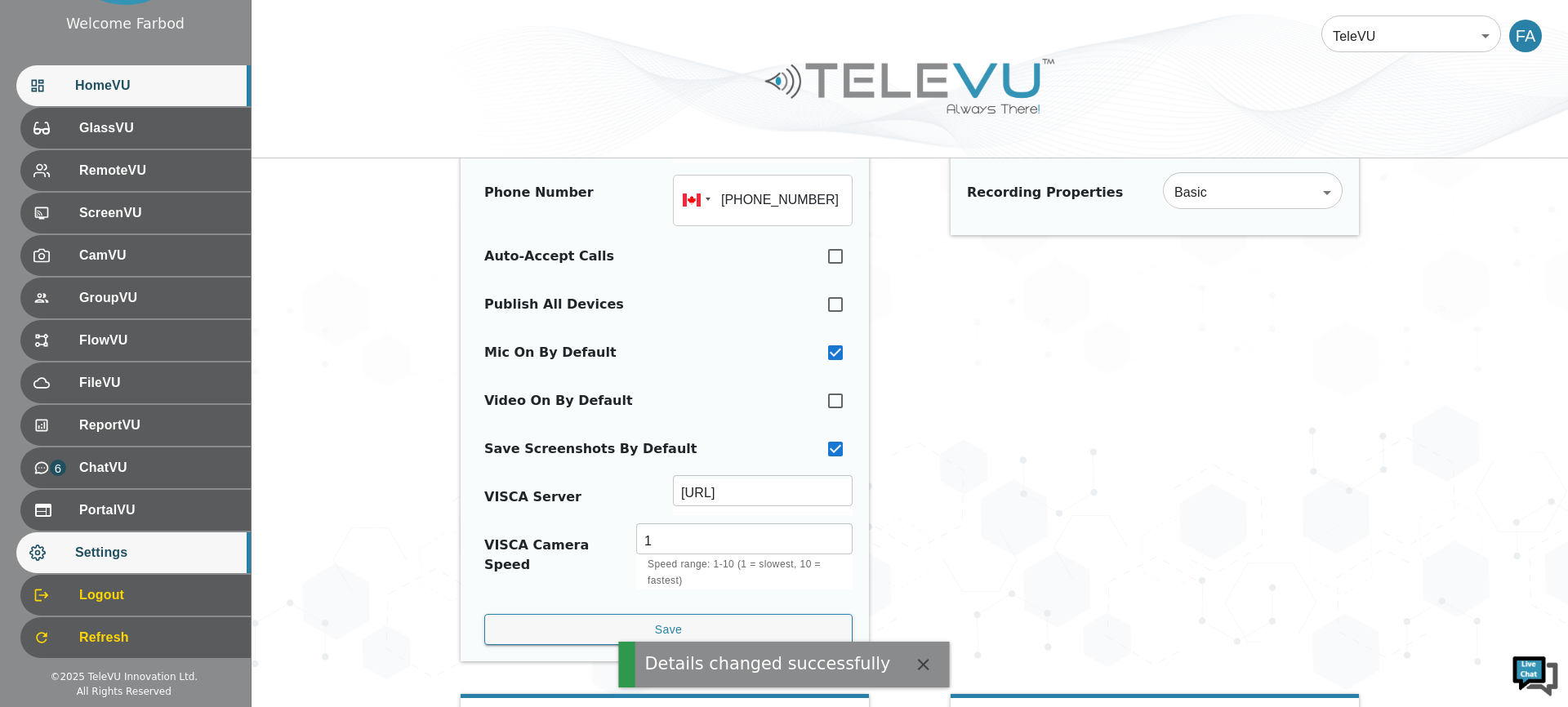
click at [118, 77] on span "HomeVU" at bounding box center [155, 85] width 162 height 19
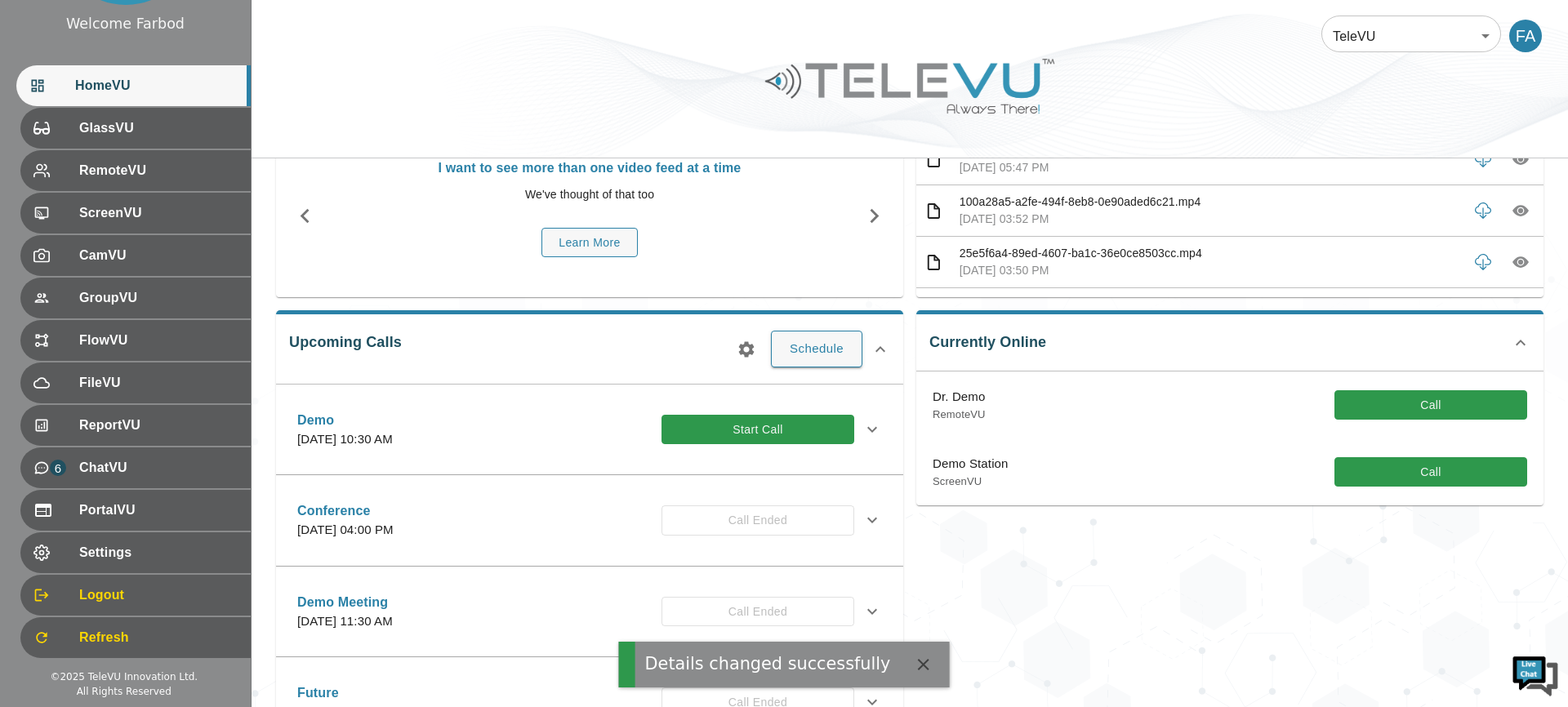
scroll to position [180, 0]
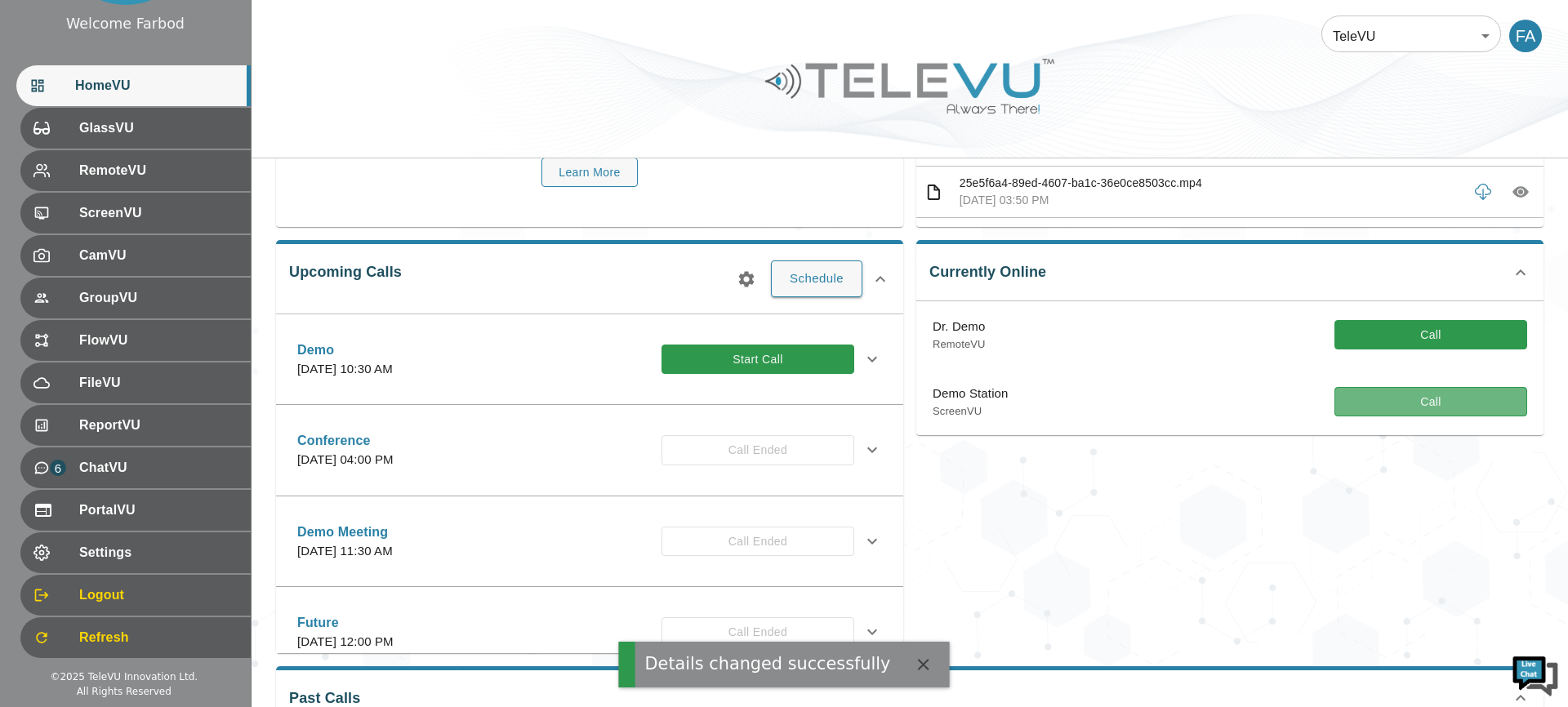
drag, startPoint x: 1464, startPoint y: 400, endPoint x: 1245, endPoint y: 382, distance: 219.7
click at [1464, 401] on button "Call" at bounding box center [1430, 403] width 192 height 30
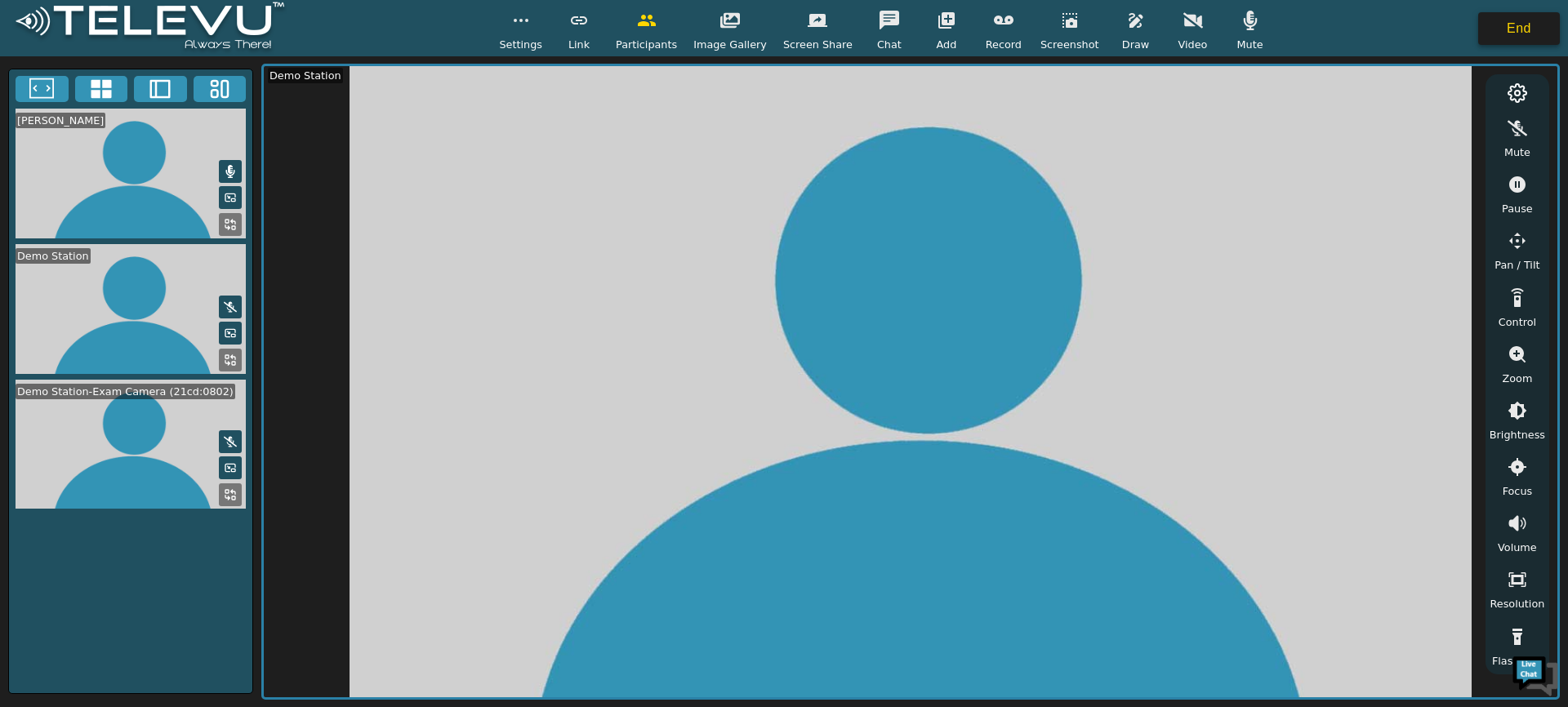
click at [1496, 36] on button "End" at bounding box center [1518, 29] width 82 height 33
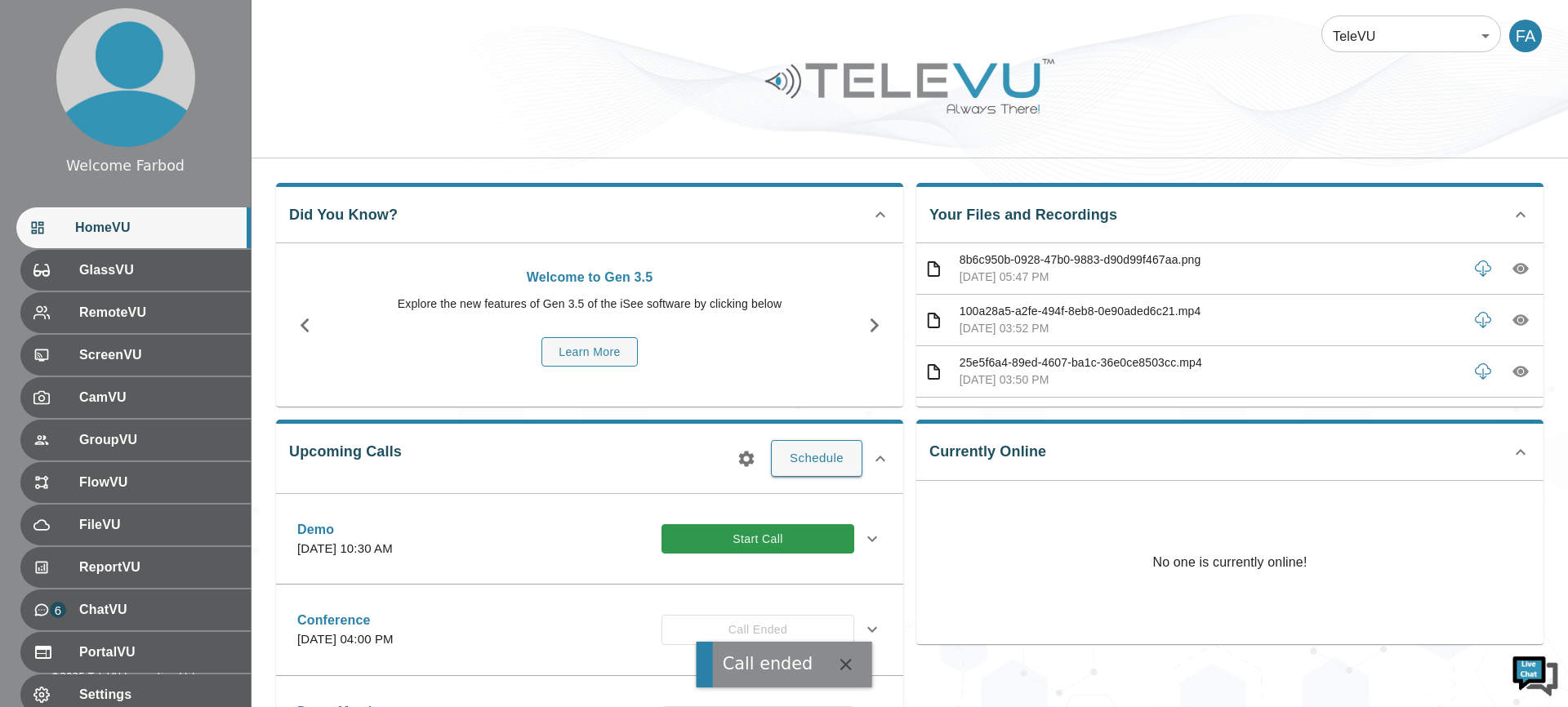
click at [1118, 102] on div at bounding box center [909, 98] width 1316 height 92
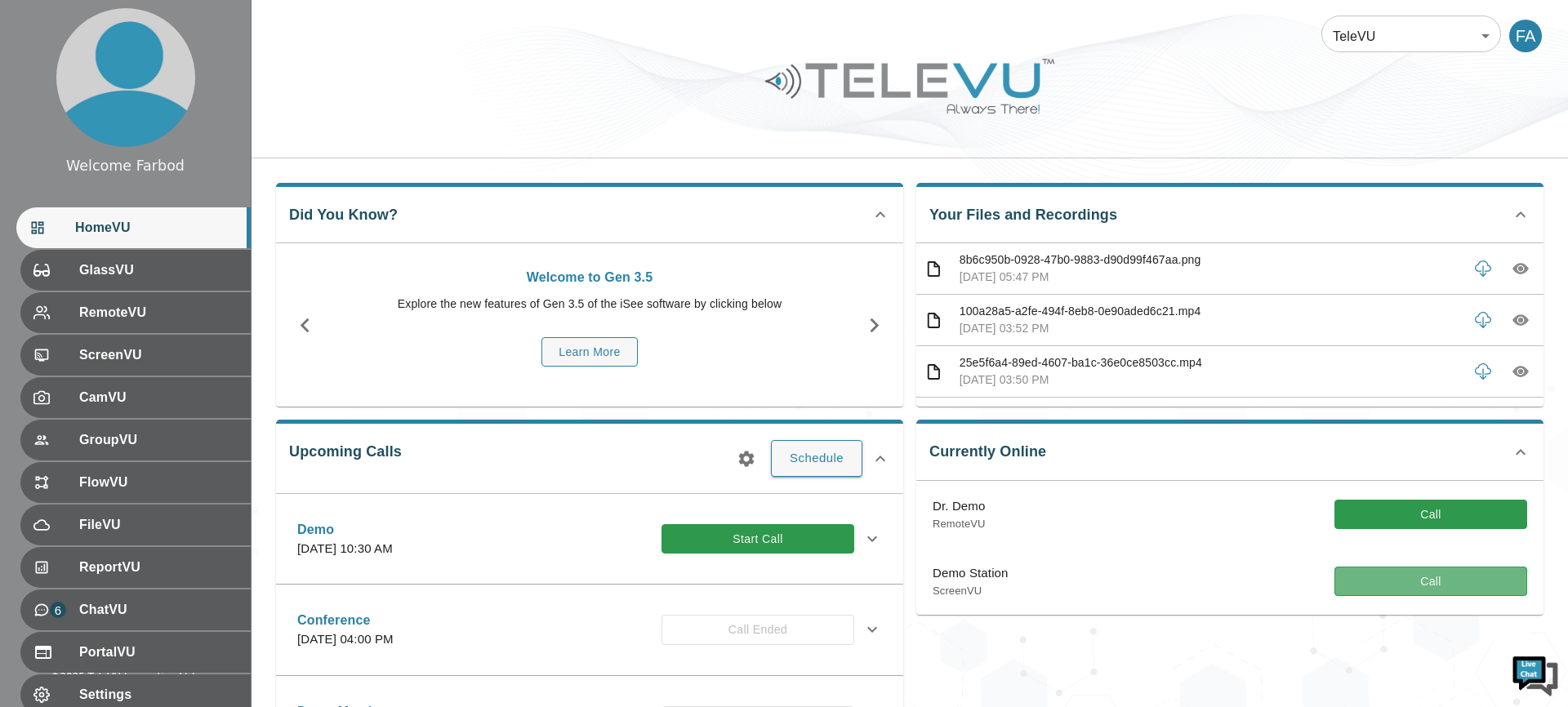
drag, startPoint x: 1432, startPoint y: 573, endPoint x: 1027, endPoint y: 506, distance: 410.5
click at [1432, 573] on button "Call" at bounding box center [1430, 582] width 192 height 30
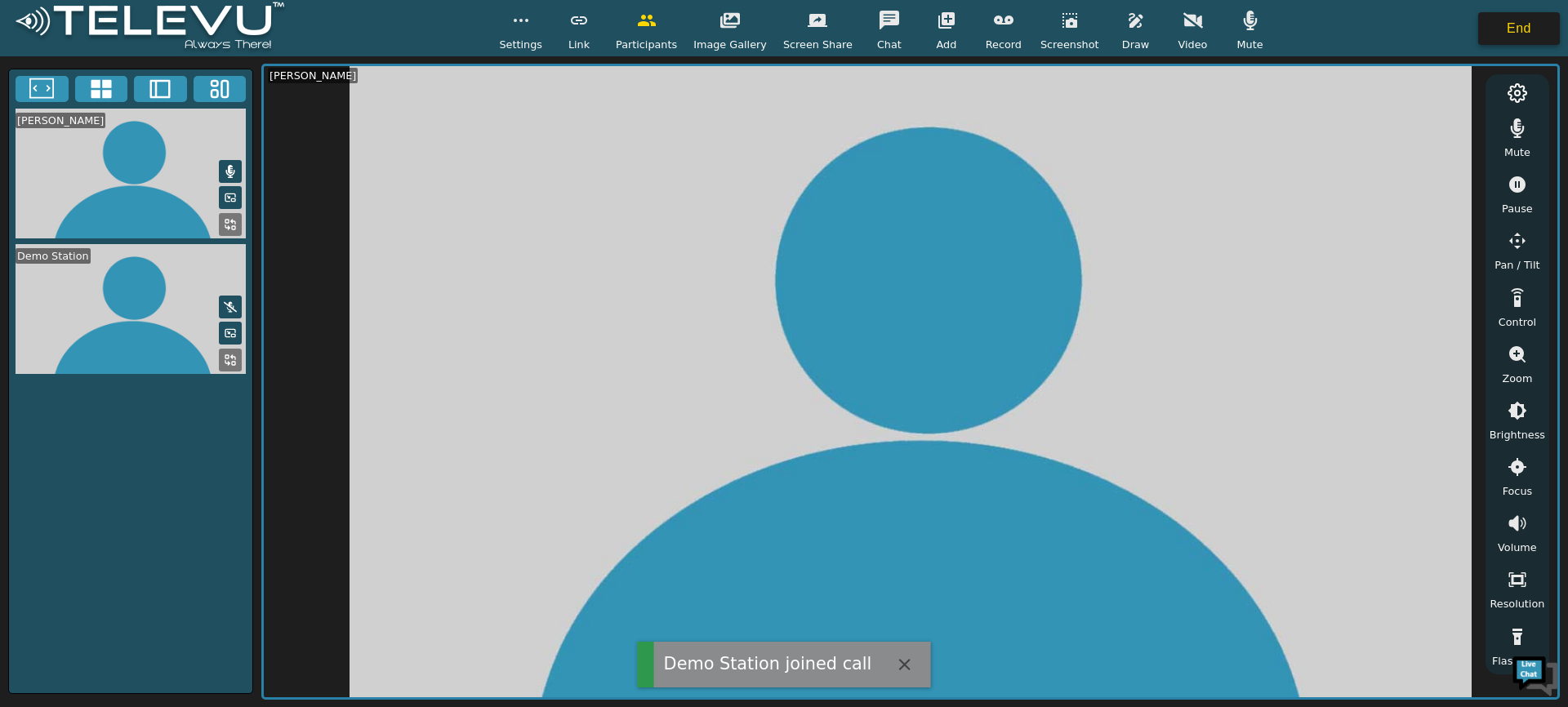
click at [1500, 40] on button "End" at bounding box center [1518, 29] width 82 height 33
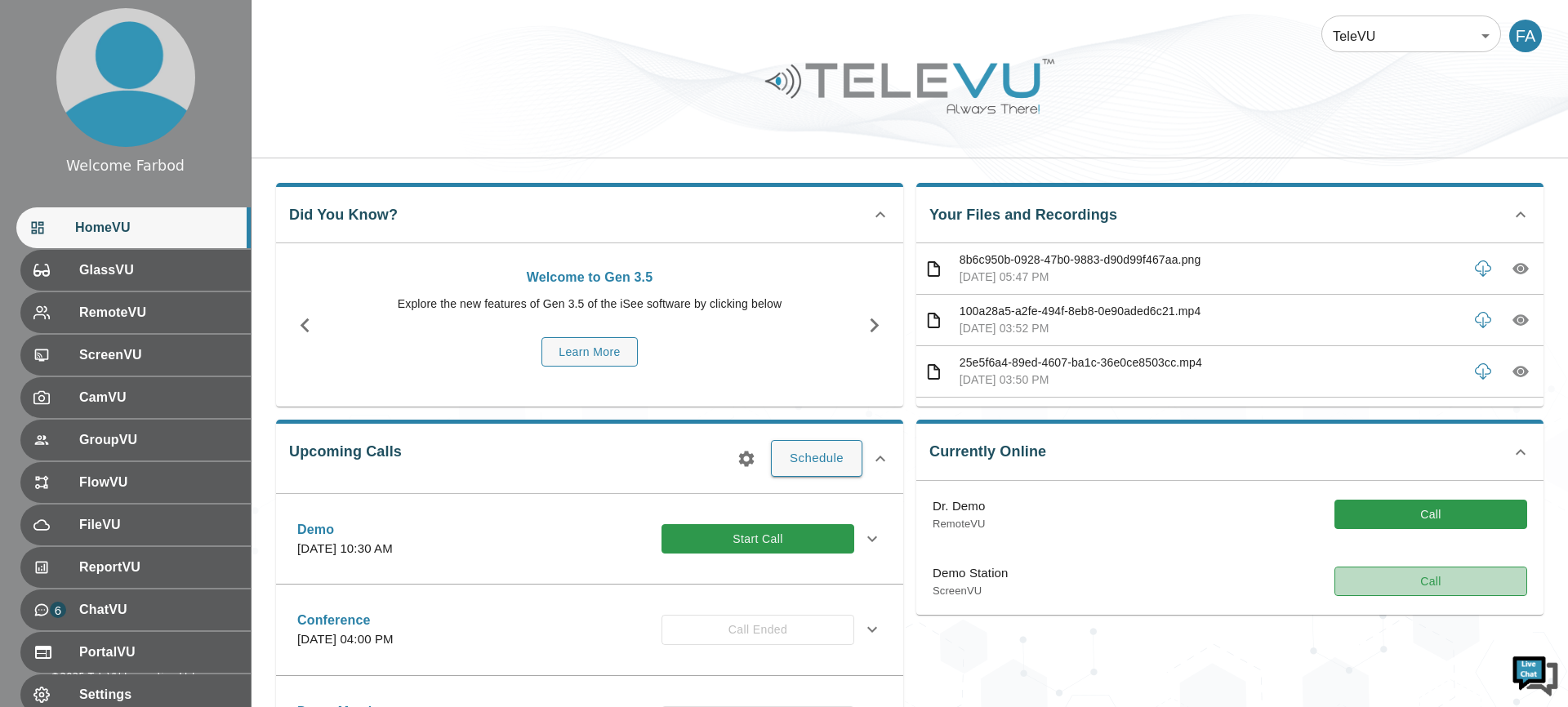
click at [1419, 583] on button "Call" at bounding box center [1430, 582] width 192 height 30
click at [1412, 579] on button "Call" at bounding box center [1430, 582] width 192 height 30
click at [1377, 578] on button "Call" at bounding box center [1430, 582] width 192 height 30
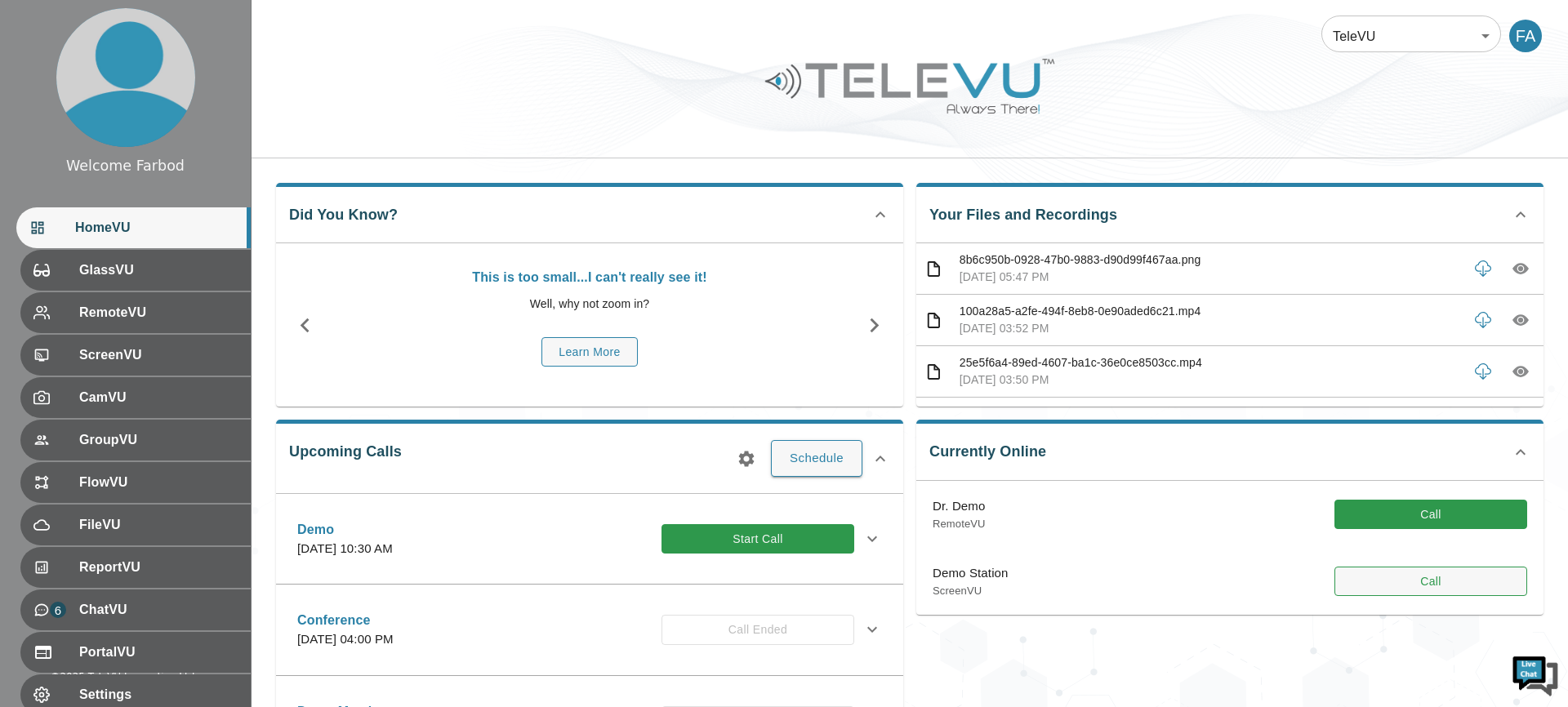
click at [1379, 576] on button "Call" at bounding box center [1430, 582] width 192 height 30
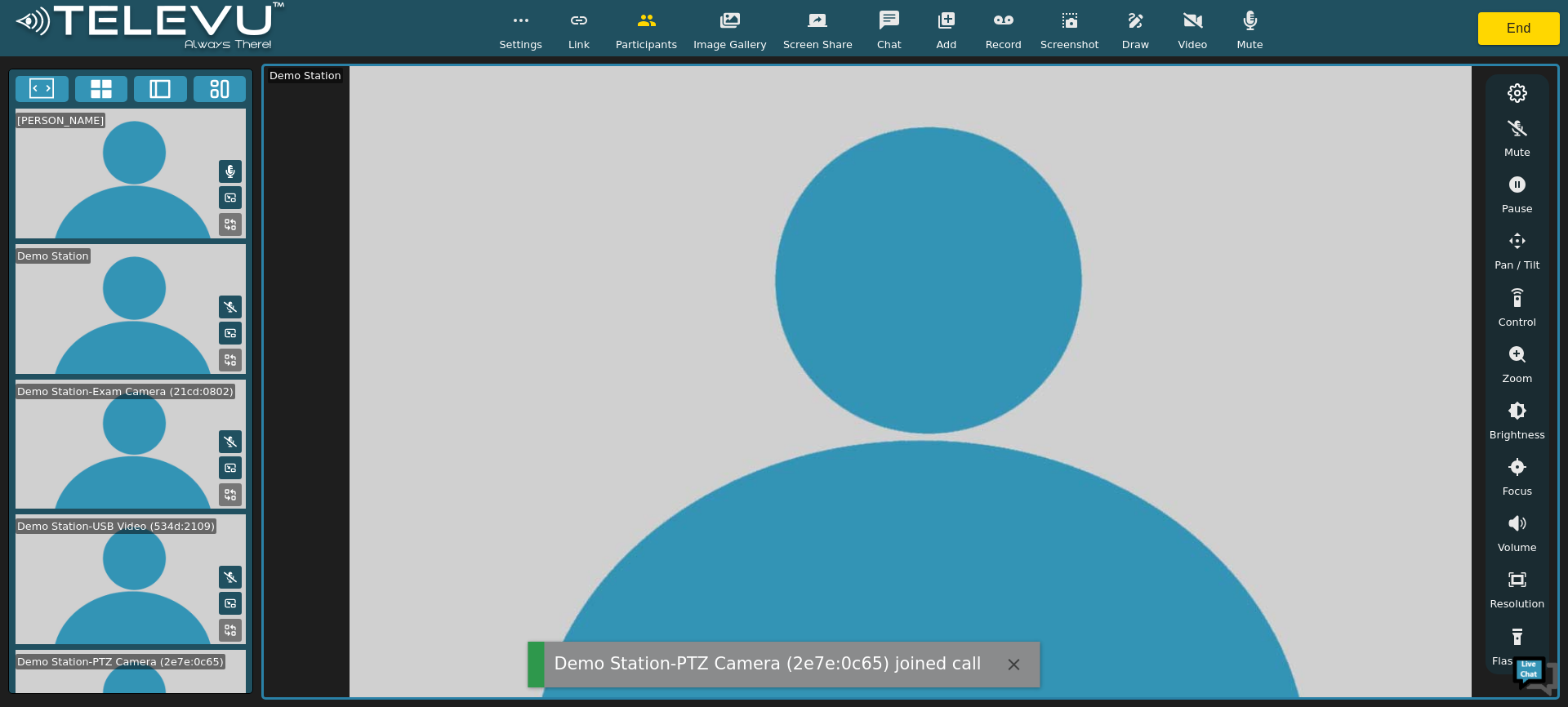
scroll to position [70, 0]
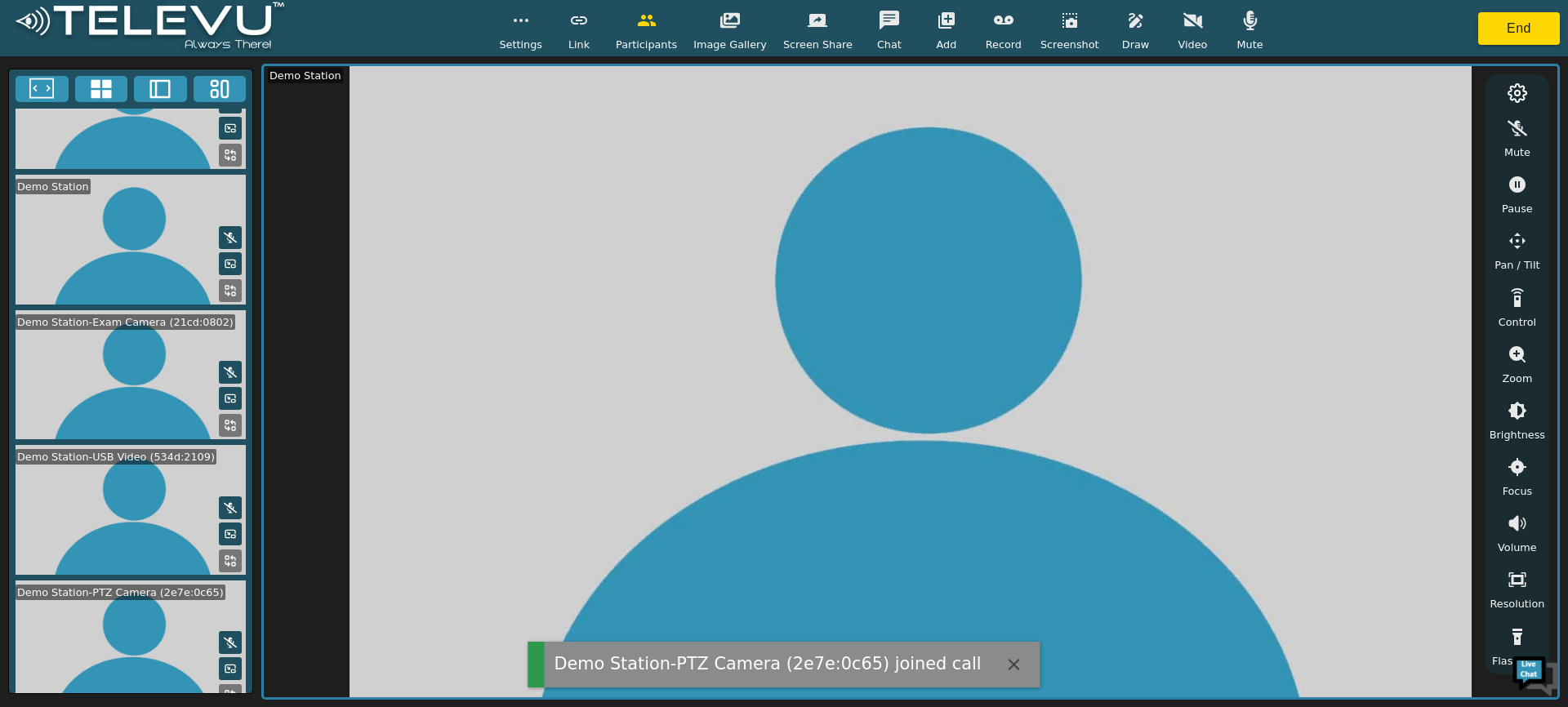
click at [224, 689] on icon at bounding box center [230, 696] width 13 height 13
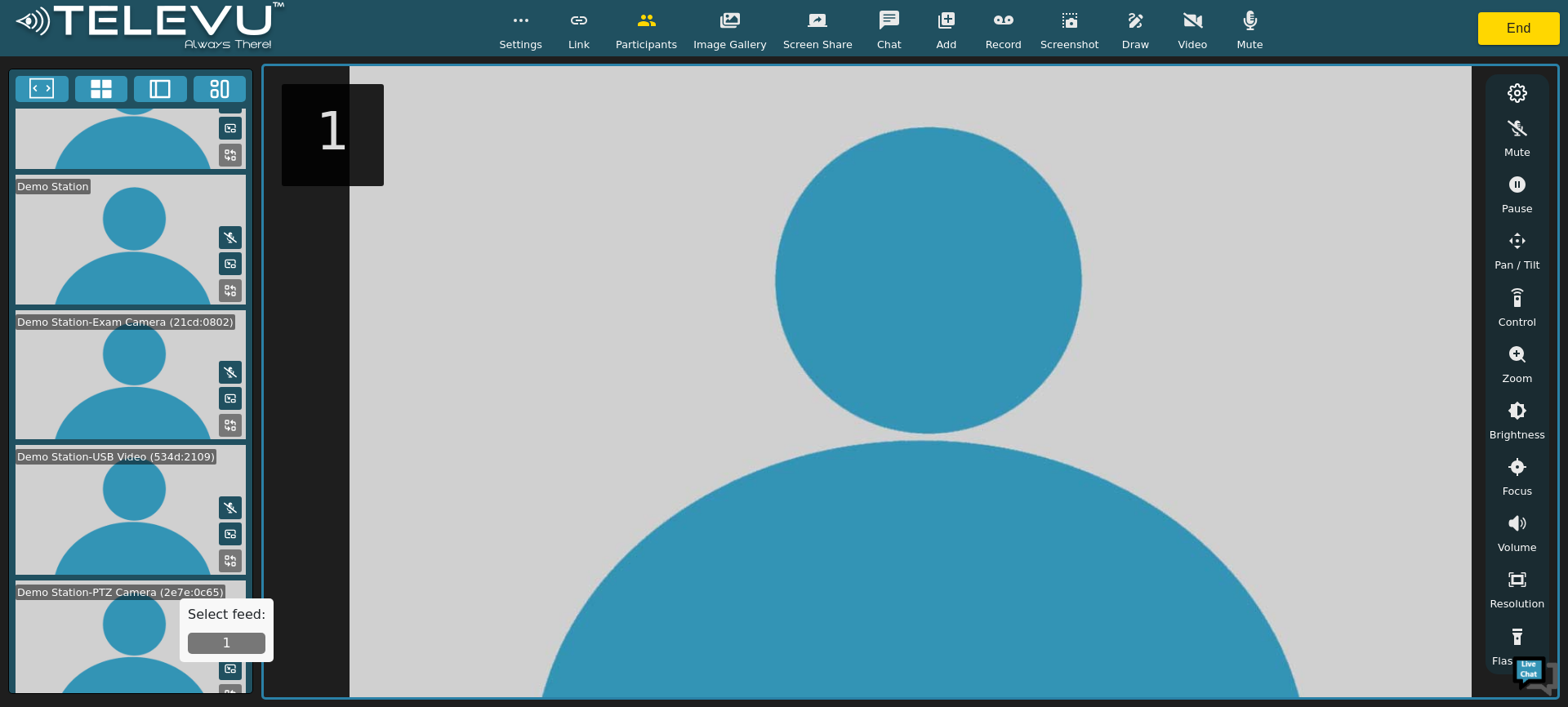
click at [236, 645] on button "1" at bounding box center [226, 643] width 77 height 21
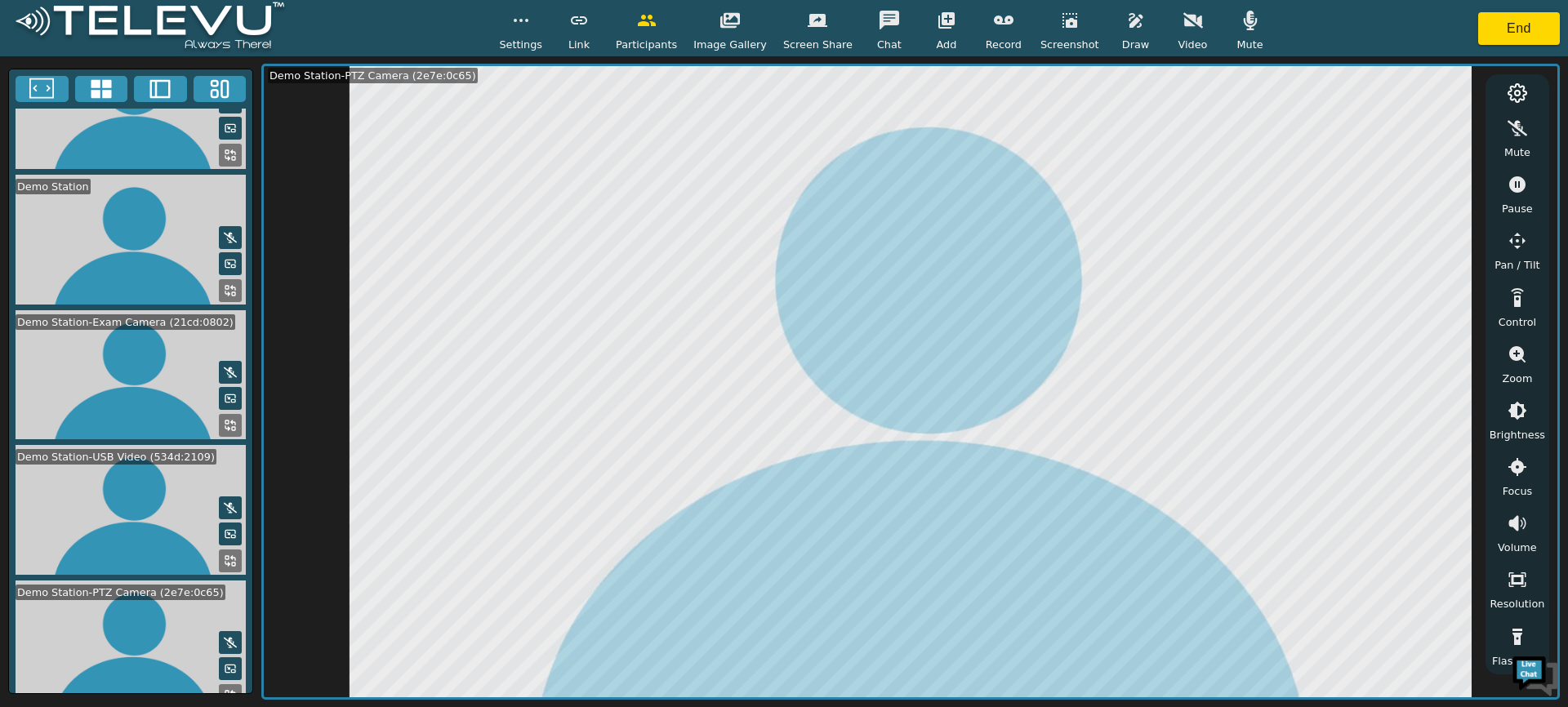
scroll to position [0, 0]
click at [1513, 243] on icon "button" at bounding box center [1517, 240] width 16 height 16
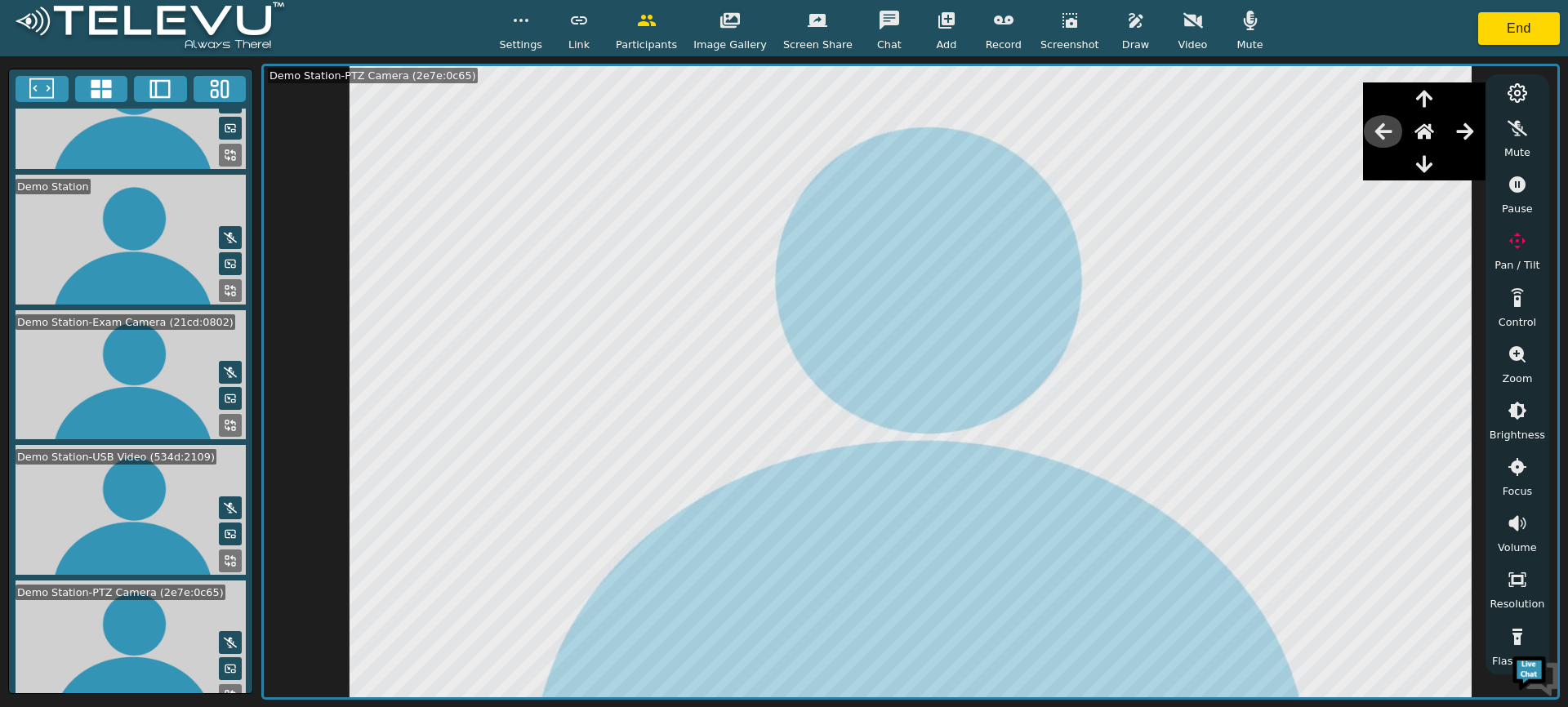
click at [1382, 133] on icon "button" at bounding box center [1382, 131] width 19 height 19
click at [1494, 34] on button "End" at bounding box center [1518, 29] width 82 height 33
